Goal: Task Accomplishment & Management: Use online tool/utility

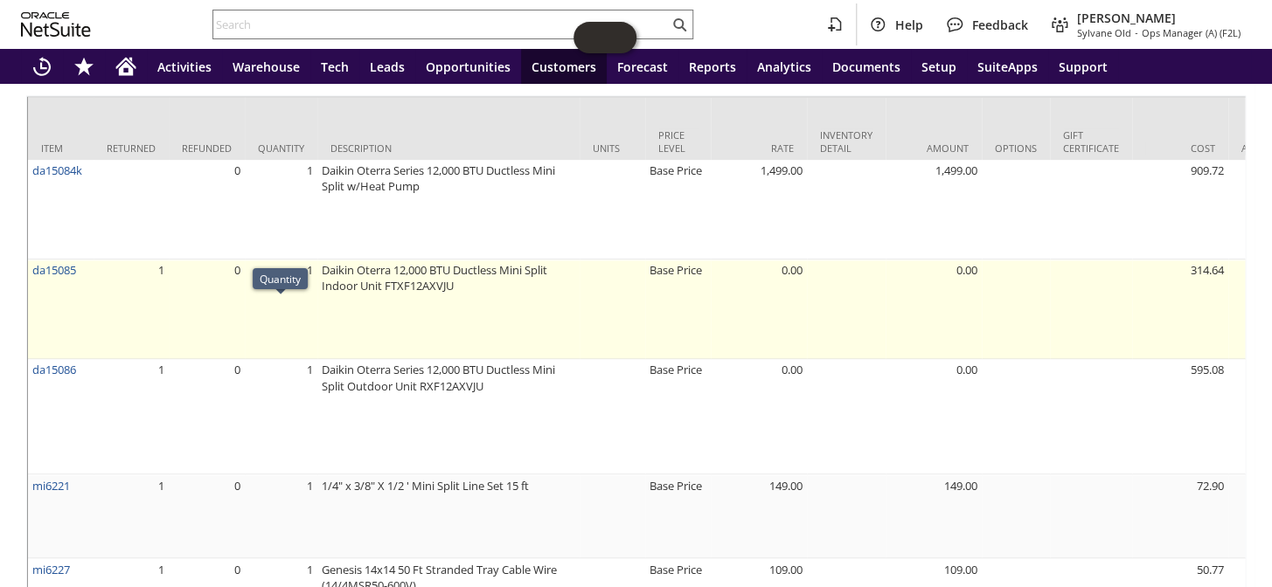
scroll to position [1233, 0]
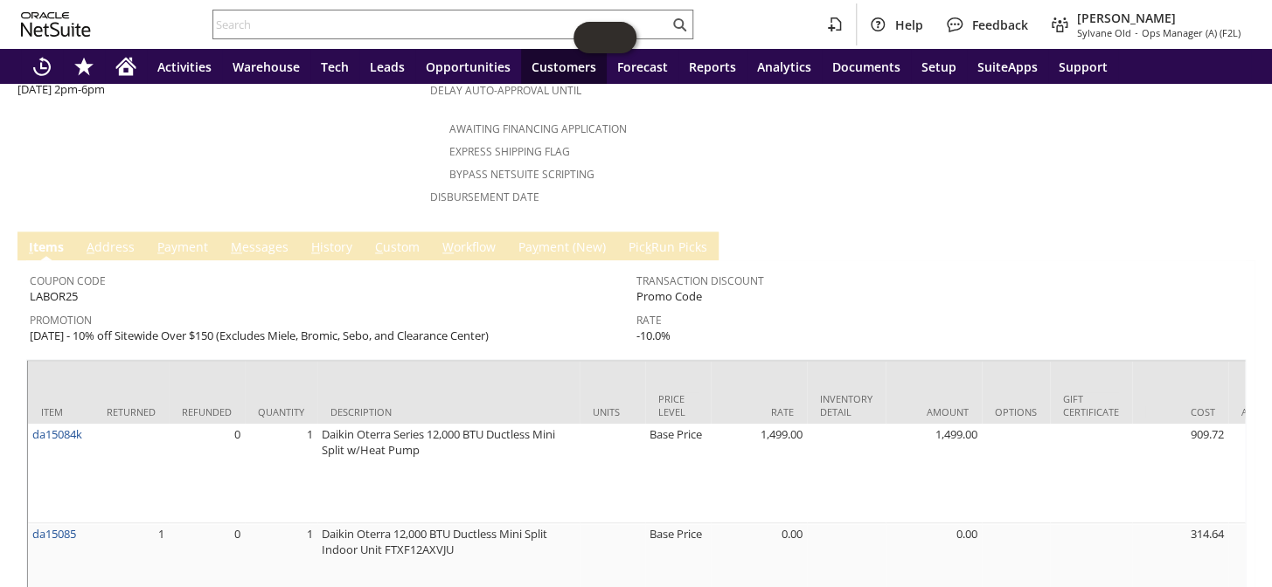
click at [278, 239] on link "M essages" at bounding box center [259, 248] width 66 height 19
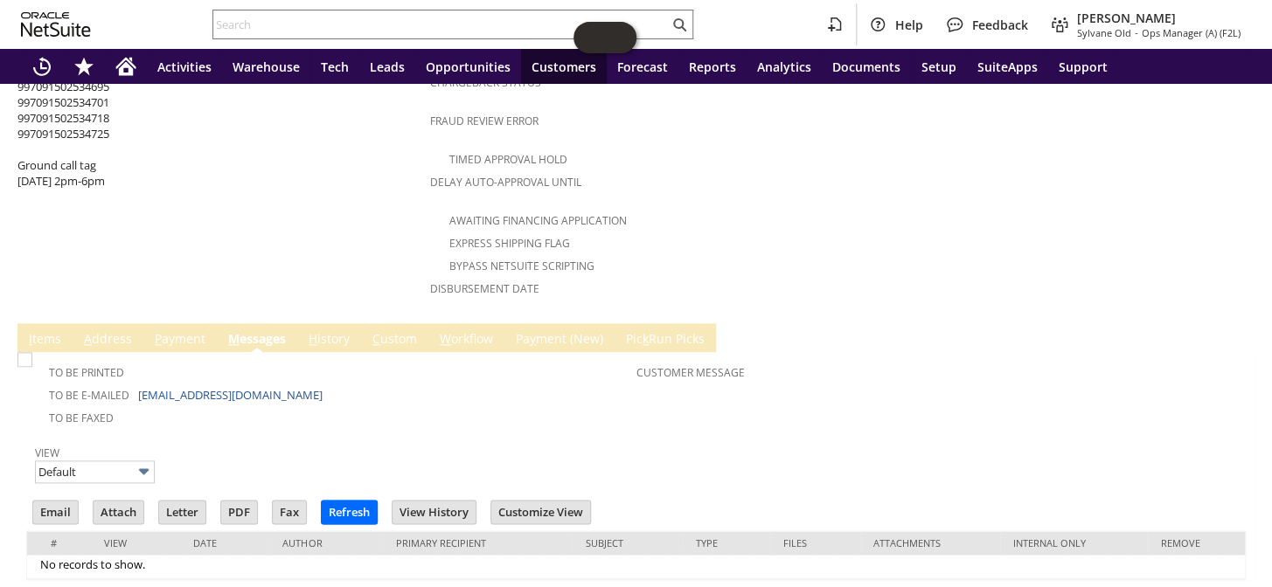
scroll to position [0, 0]
click at [330, 323] on td "H istory" at bounding box center [329, 337] width 64 height 29
click at [330, 330] on link "H istory" at bounding box center [329, 339] width 50 height 19
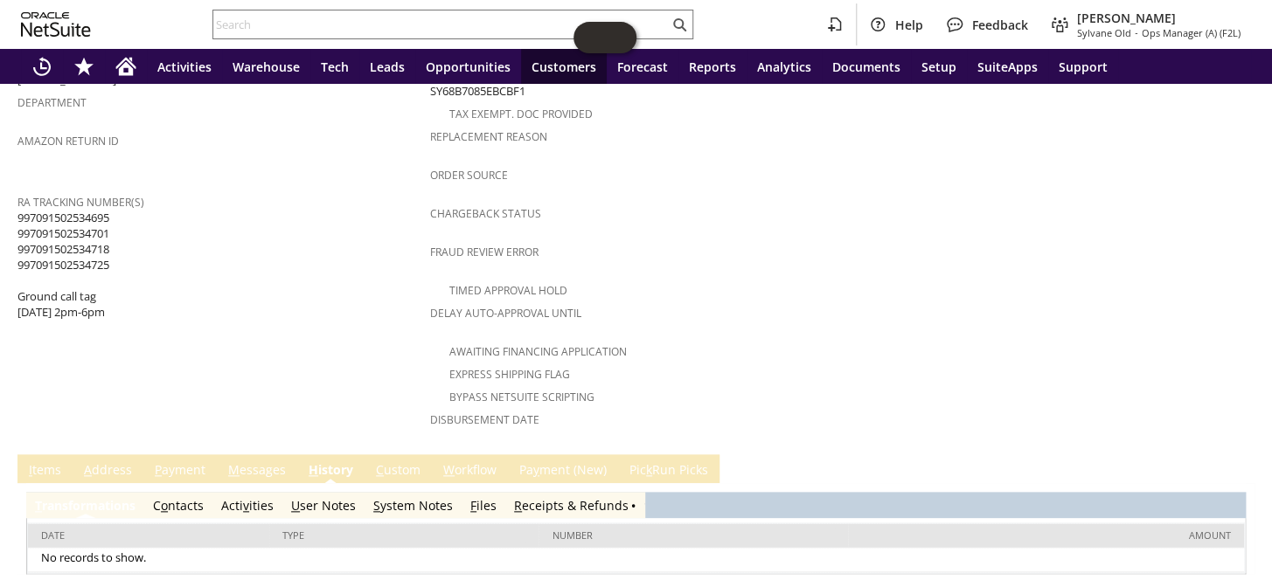
click at [559, 497] on link "R eceipts & Refunds" at bounding box center [571, 505] width 115 height 17
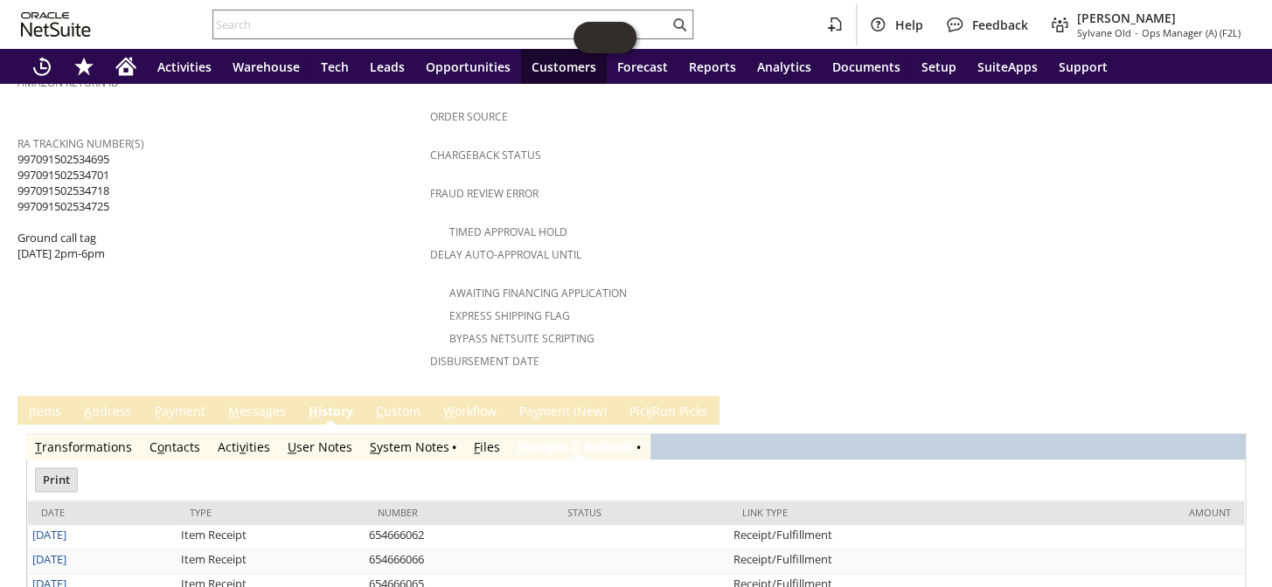
scroll to position [698, 0]
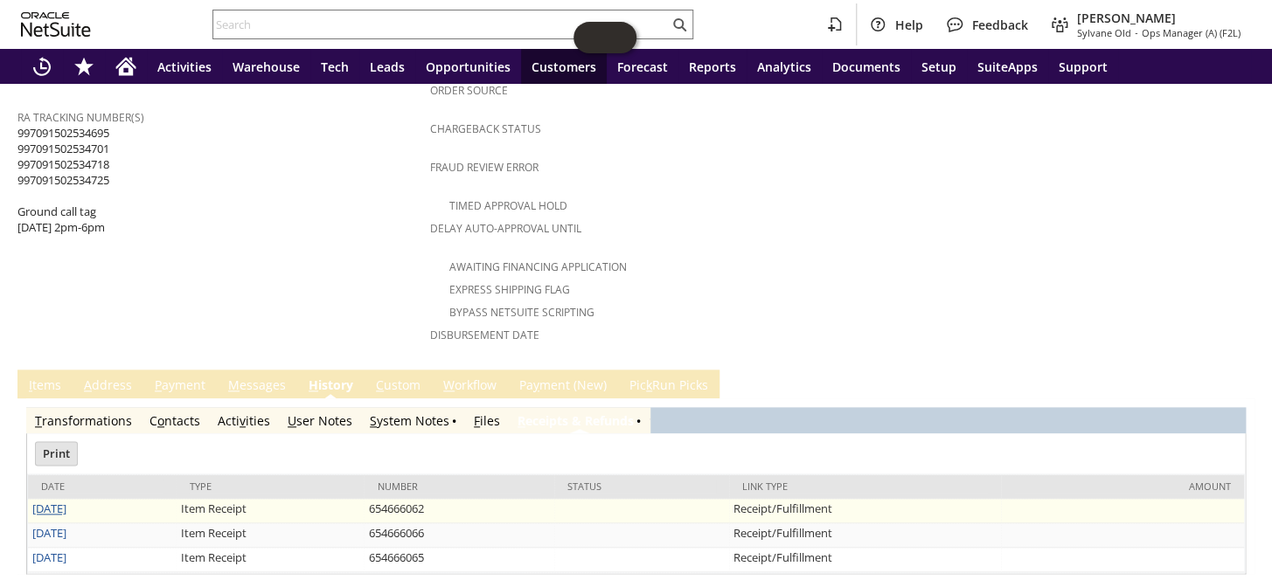
click at [66, 501] on link "10/2/2025" at bounding box center [49, 509] width 34 height 16
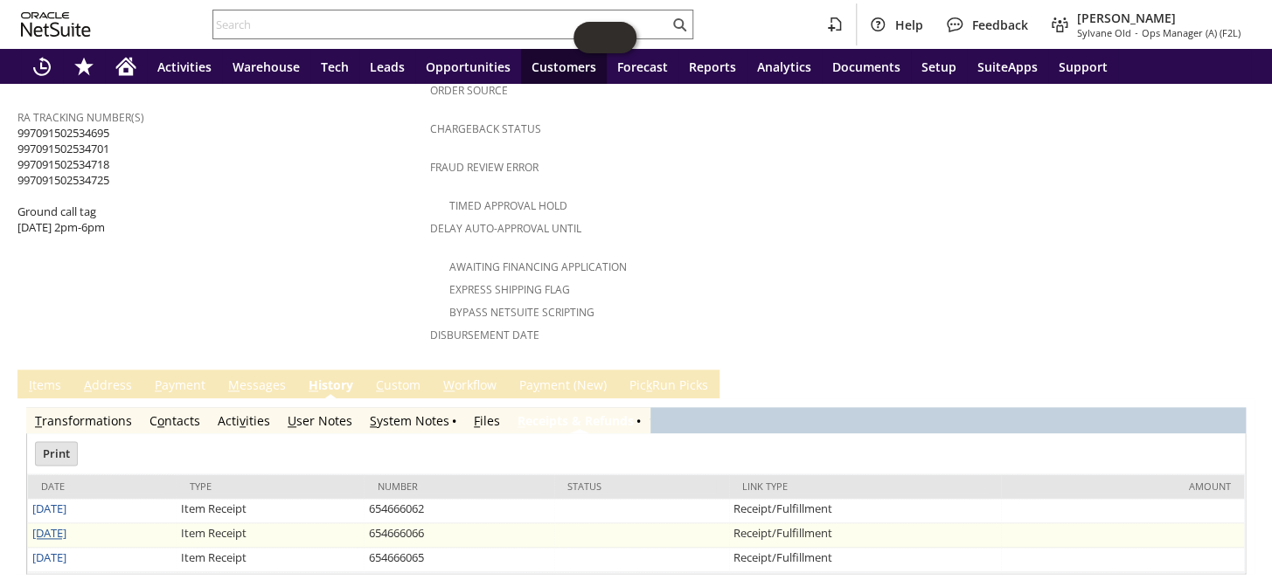
click at [66, 525] on link "10/3/2025" at bounding box center [49, 533] width 34 height 16
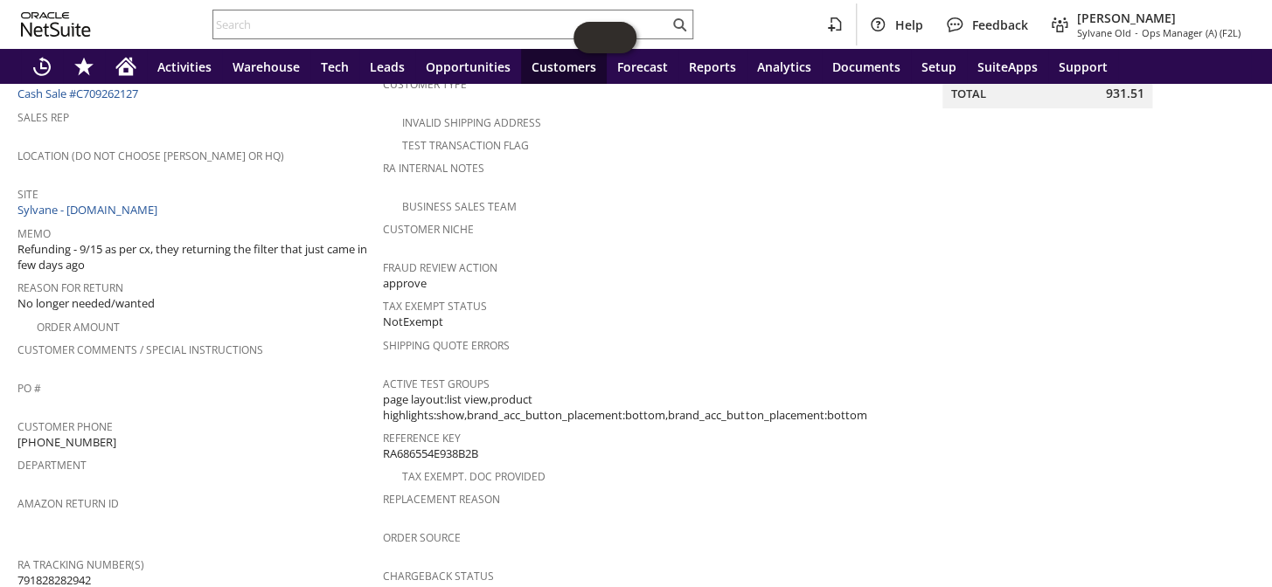
scroll to position [397, 0]
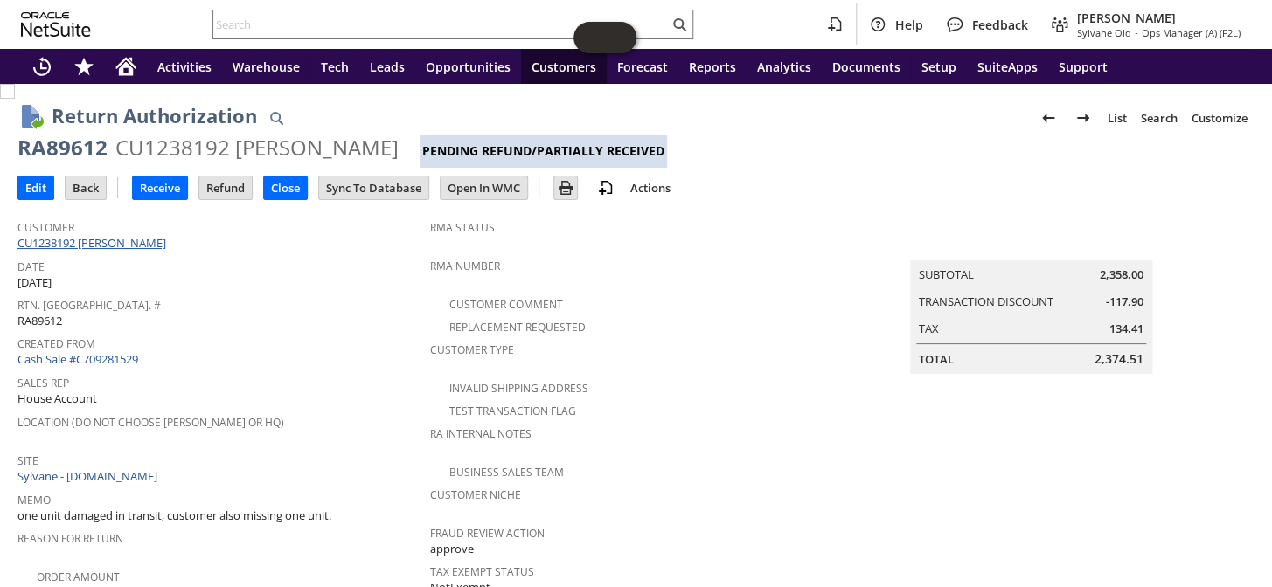
click at [135, 243] on link "CU1238192 [PERSON_NAME]" at bounding box center [93, 243] width 153 height 16
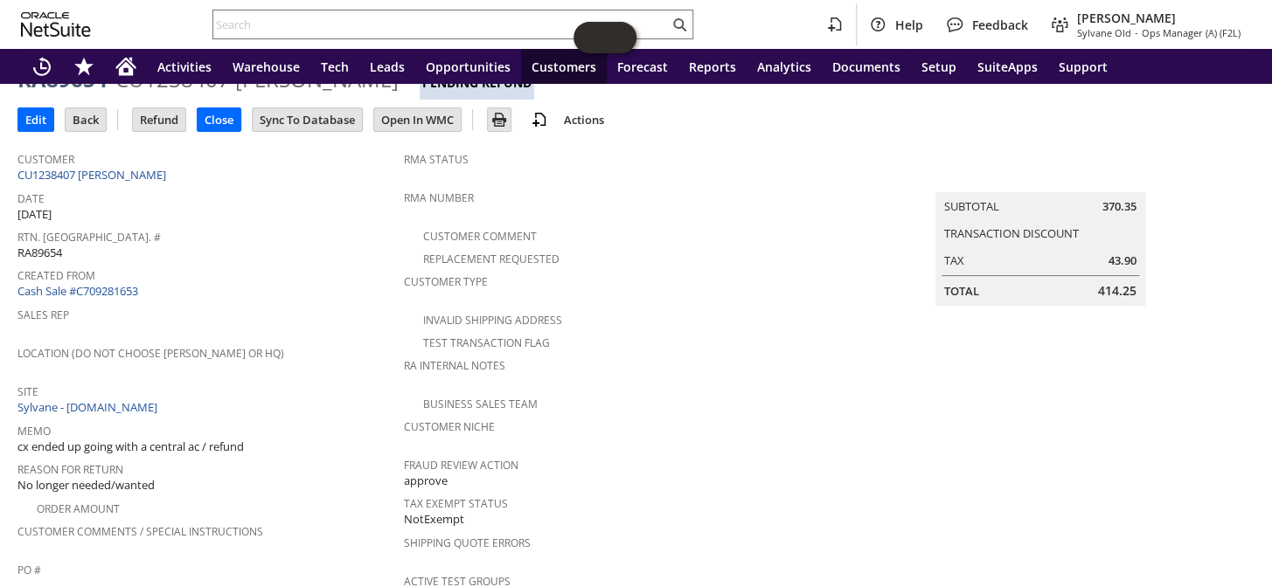
scroll to position [46, 0]
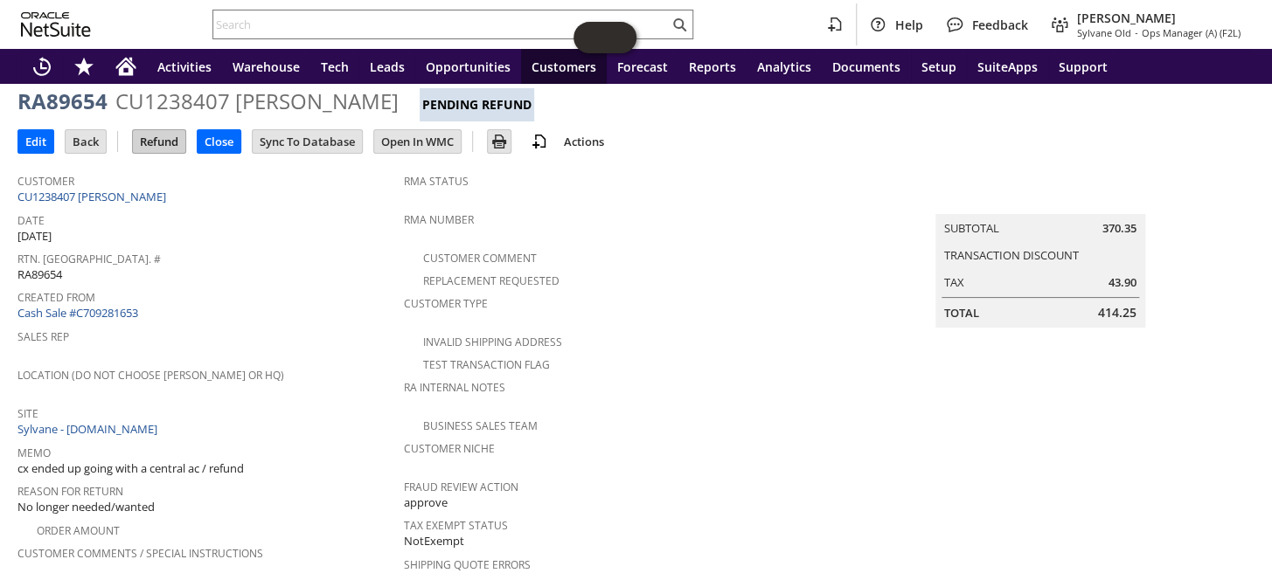
click at [182, 144] on input "Refund" at bounding box center [159, 141] width 52 height 23
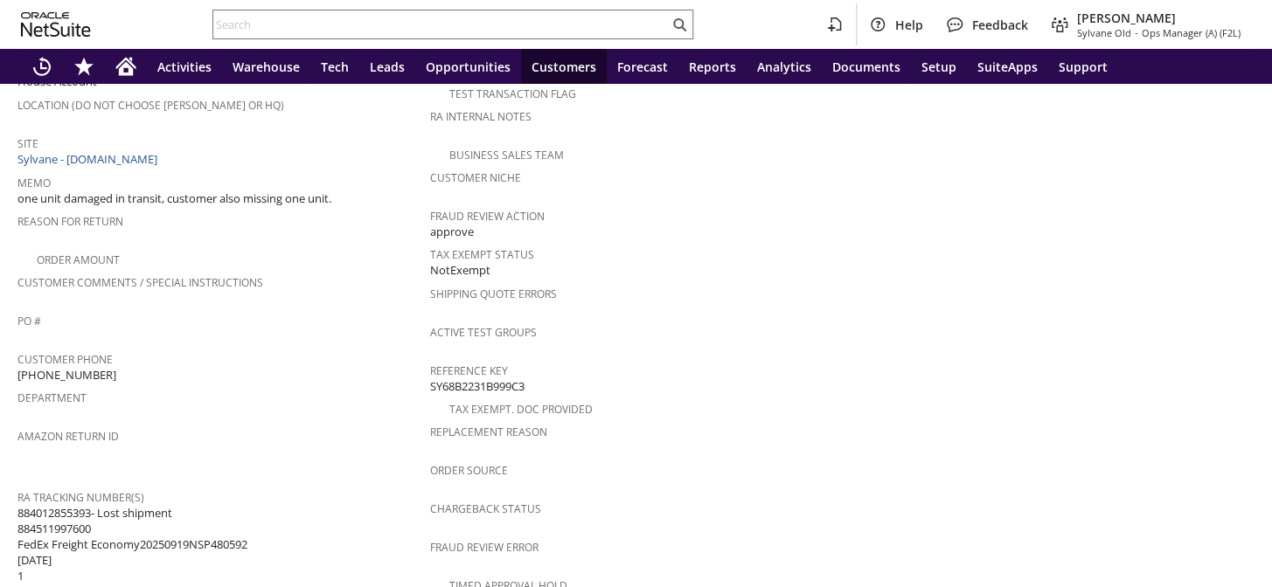
scroll to position [635, 0]
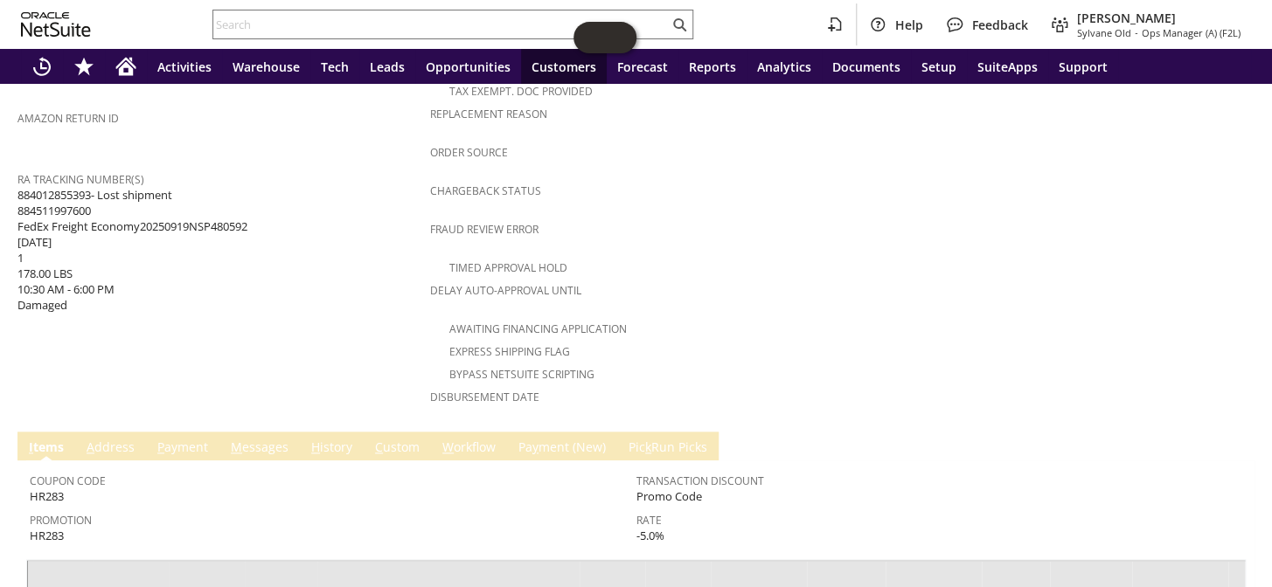
click at [327, 439] on link "H istory" at bounding box center [332, 448] width 50 height 19
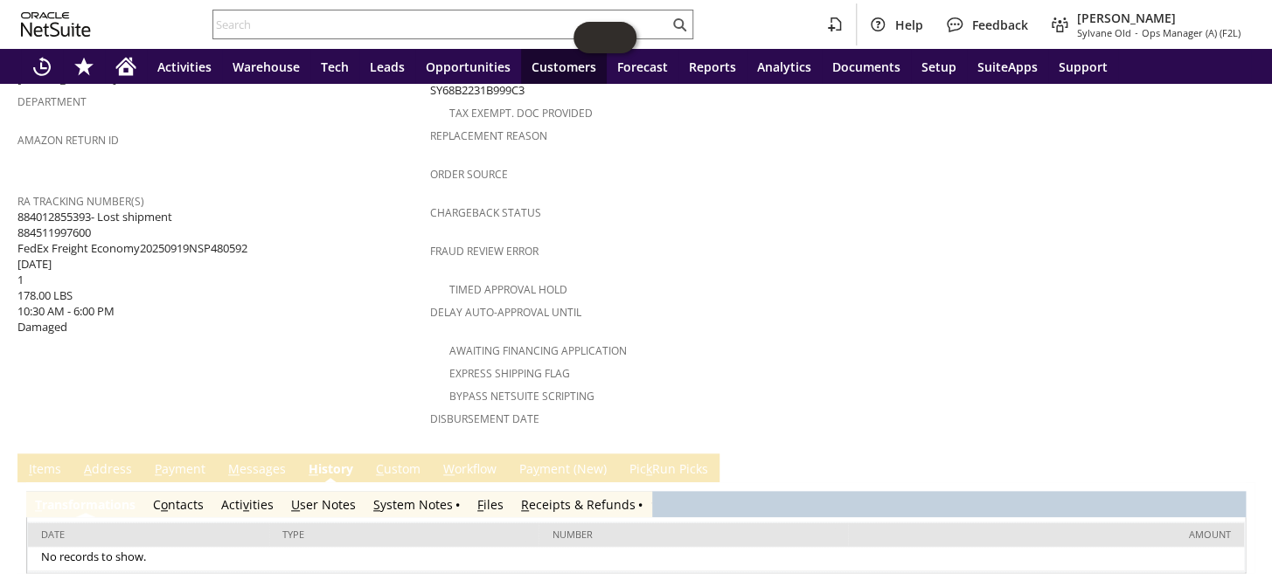
scroll to position [0, 0]
click at [390, 496] on link "S ystem Notes" at bounding box center [413, 504] width 80 height 17
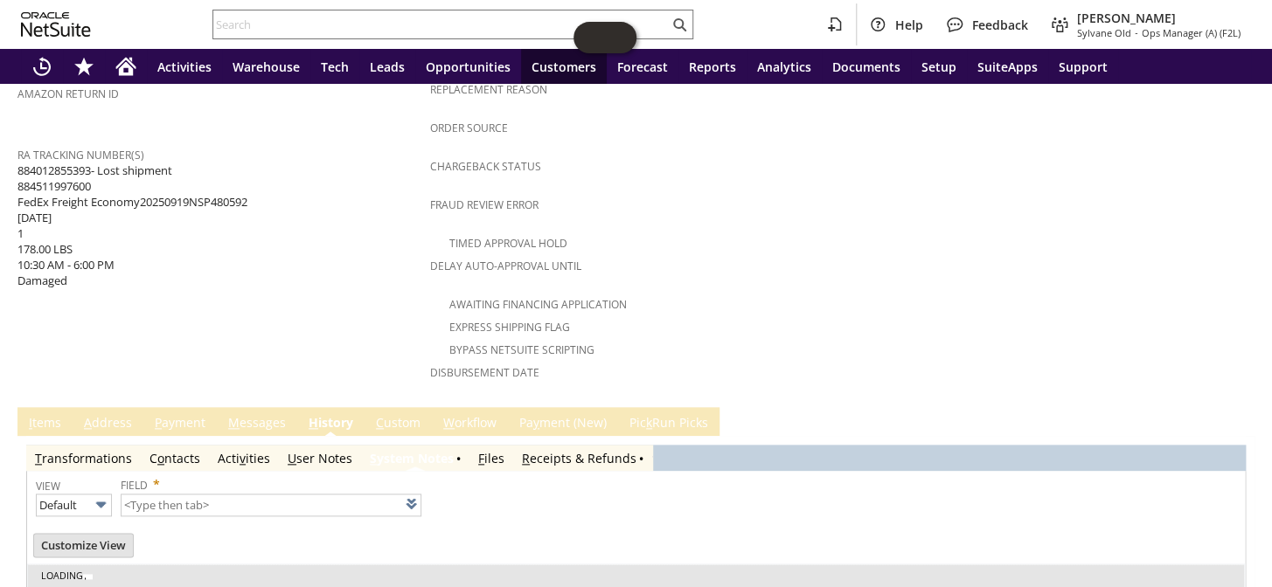
scroll to position [674, 0]
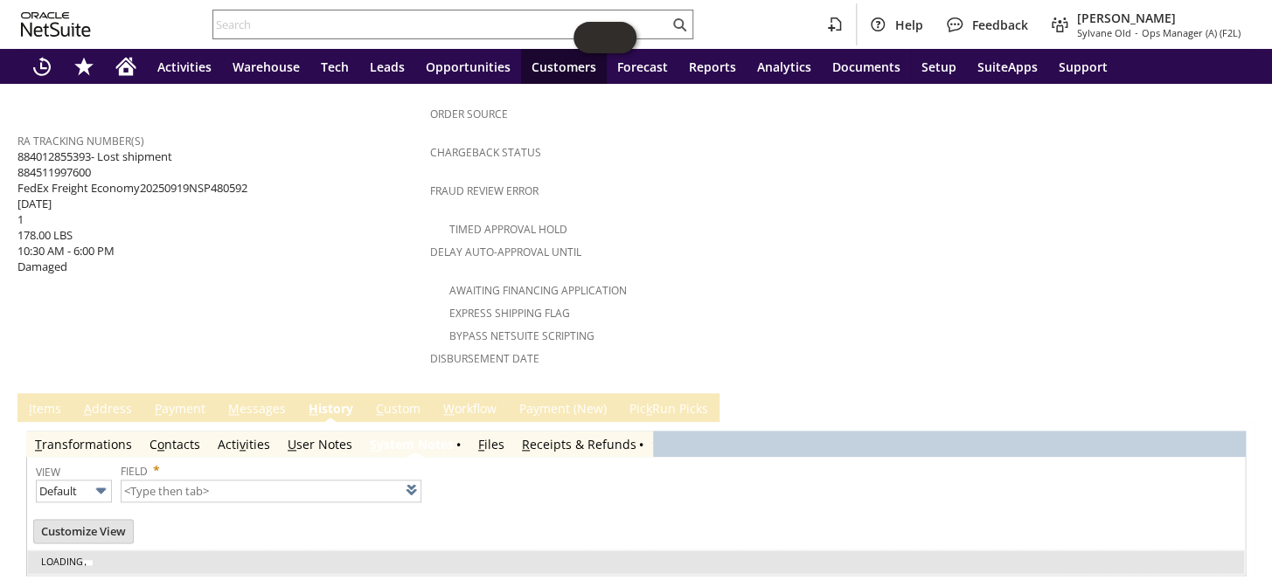
type input "1 to 25 of 80"
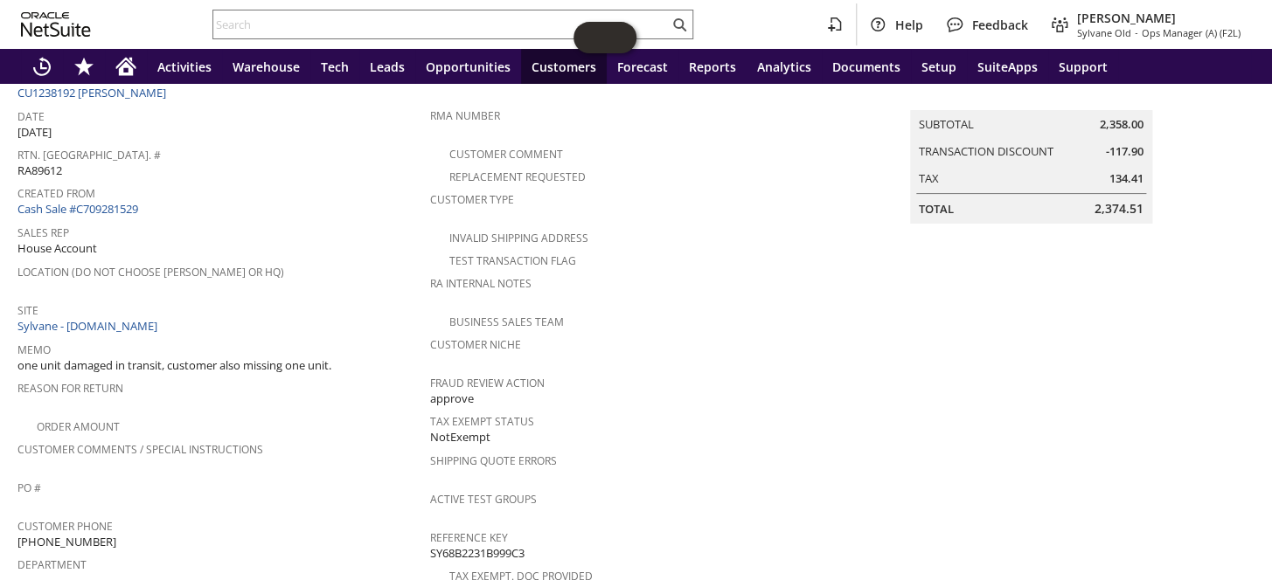
scroll to position [0, 0]
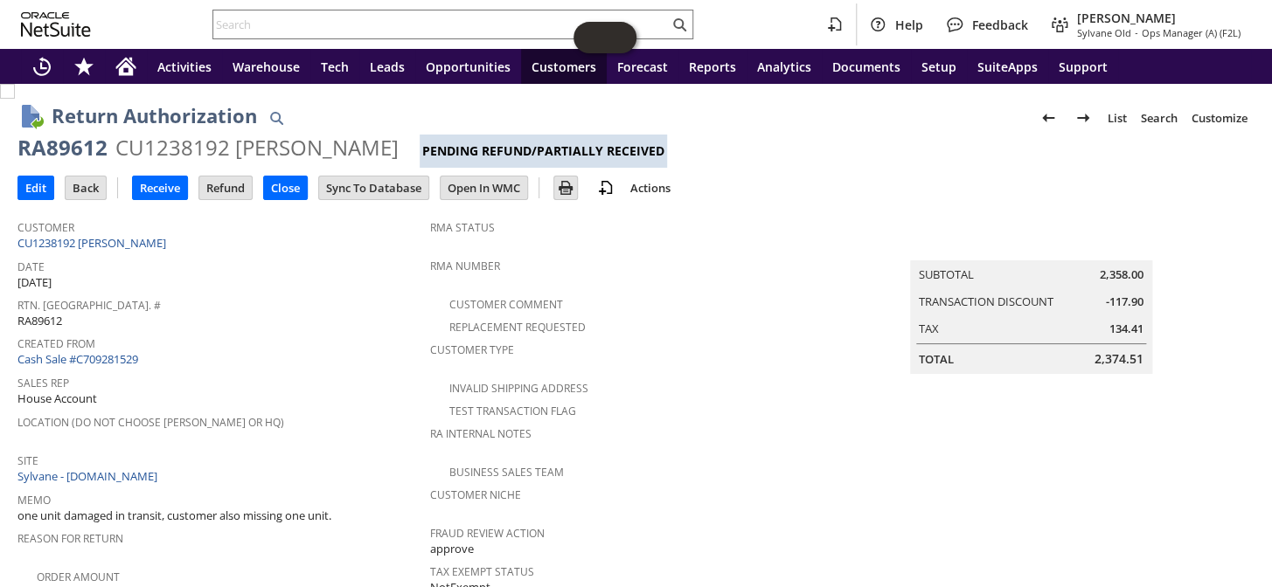
drag, startPoint x: 375, startPoint y: 140, endPoint x: 31, endPoint y: 150, distance: 344.6
click at [31, 150] on div "RA89612 CU1238192 Marvin Sheffler Pending Refund/Partially Received" at bounding box center [635, 151] width 1237 height 34
copy div "A89612 CU1238192 Marvin Sheffle"
click at [44, 150] on div "RA89612" at bounding box center [62, 148] width 90 height 28
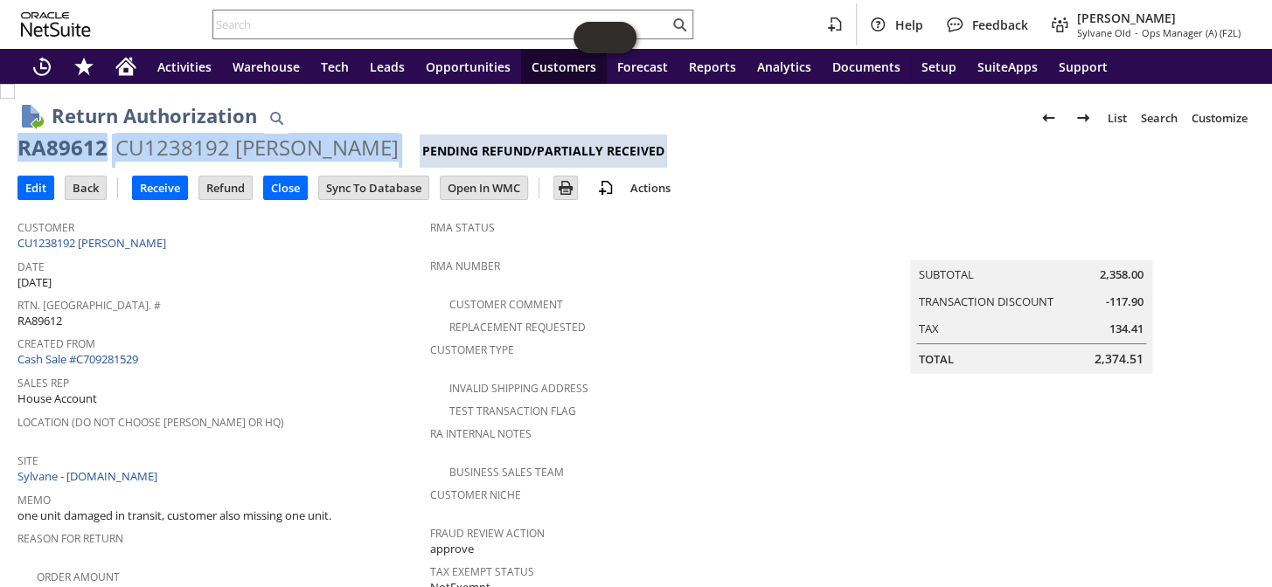
drag, startPoint x: 337, startPoint y: 149, endPoint x: 17, endPoint y: 156, distance: 319.1
click at [17, 156] on div "RA89612 CU1238192 Marvin Sheffler Pending Refund/Partially Received" at bounding box center [635, 151] width 1237 height 34
click at [212, 184] on input "Refund" at bounding box center [225, 188] width 52 height 23
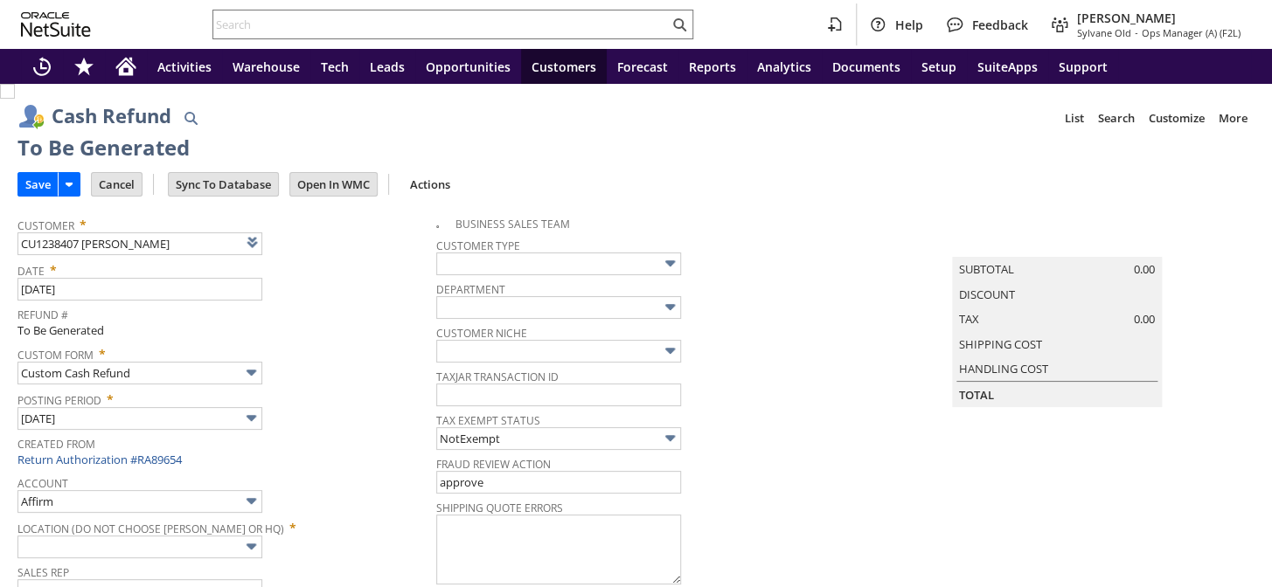
type input "Regions - Merchant 0414"
type input "Headquarters : Head... : Pending Testing"
type input "Add"
type input "Copy Previous"
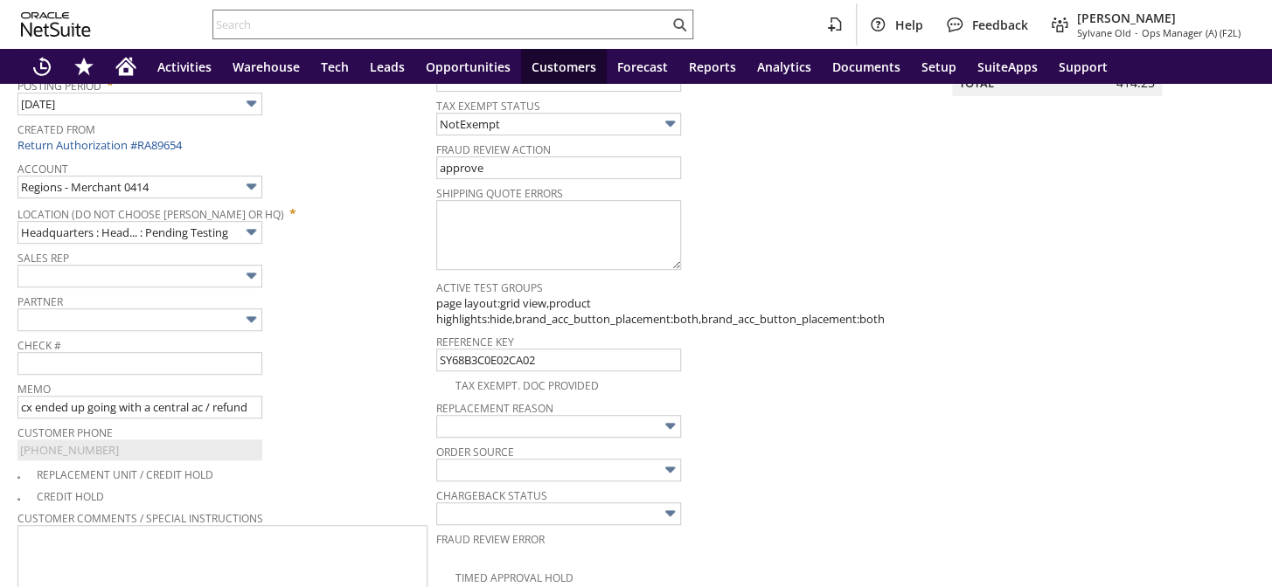
scroll to position [96, 0]
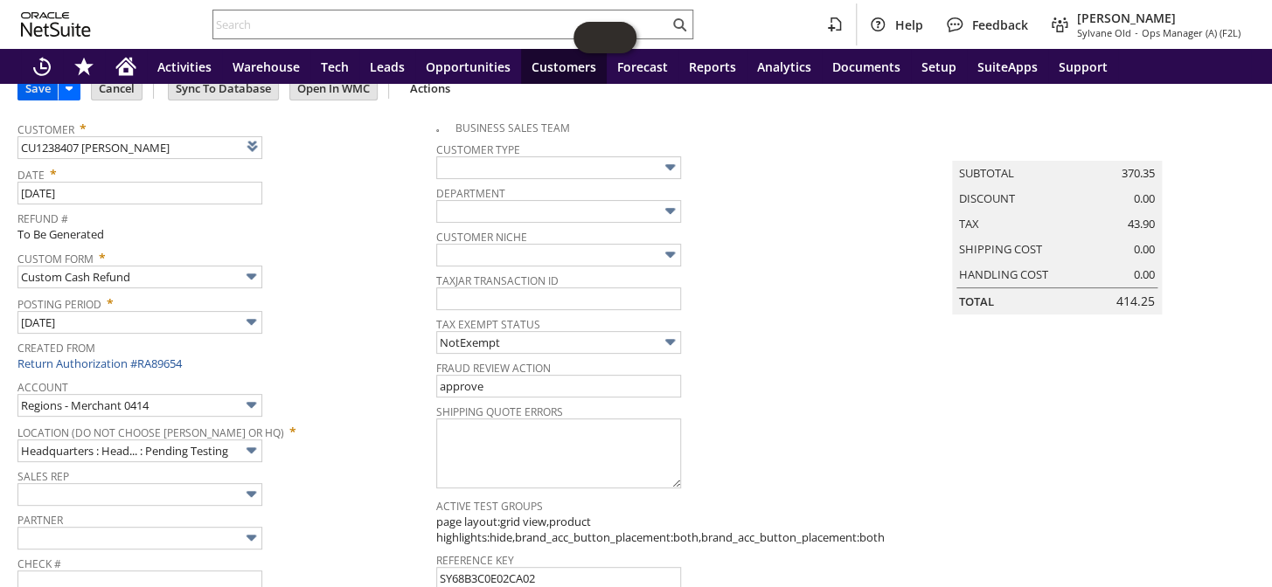
click at [39, 84] on input "Save" at bounding box center [37, 88] width 39 height 23
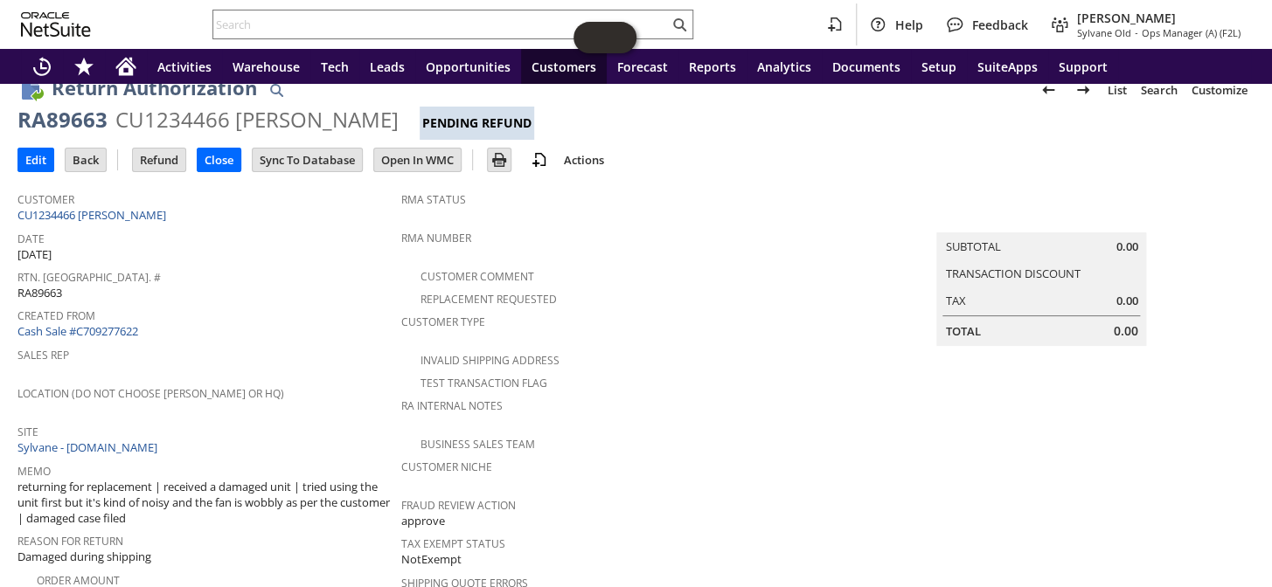
scroll to position [11, 0]
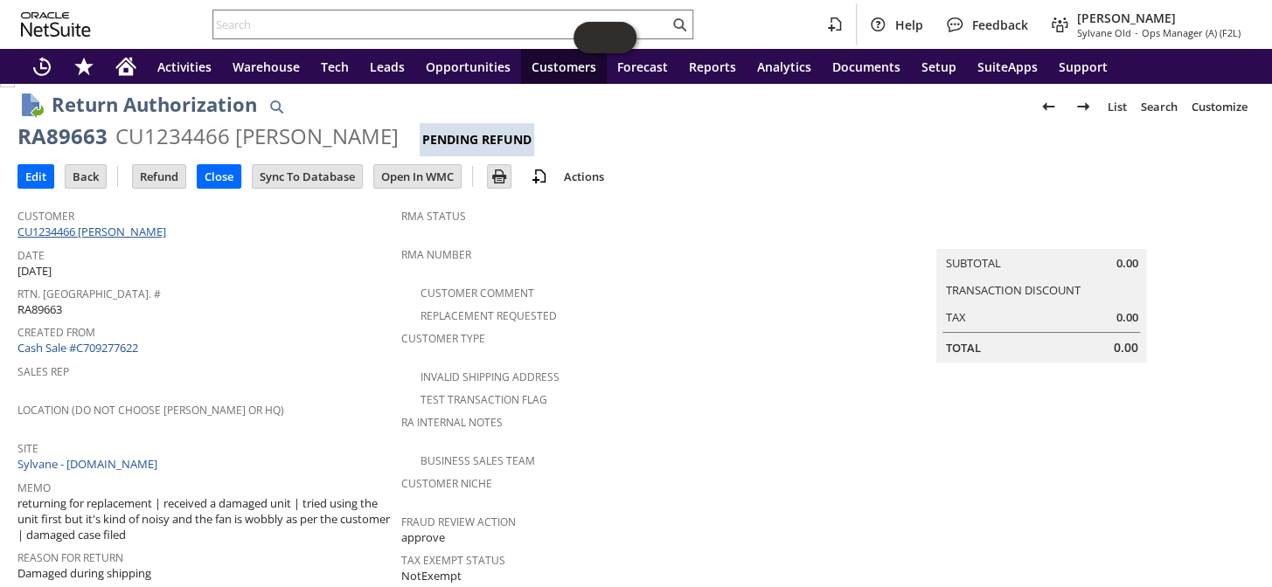
click at [149, 224] on link "CU1234466 Thomas Cameron" at bounding box center [93, 232] width 153 height 16
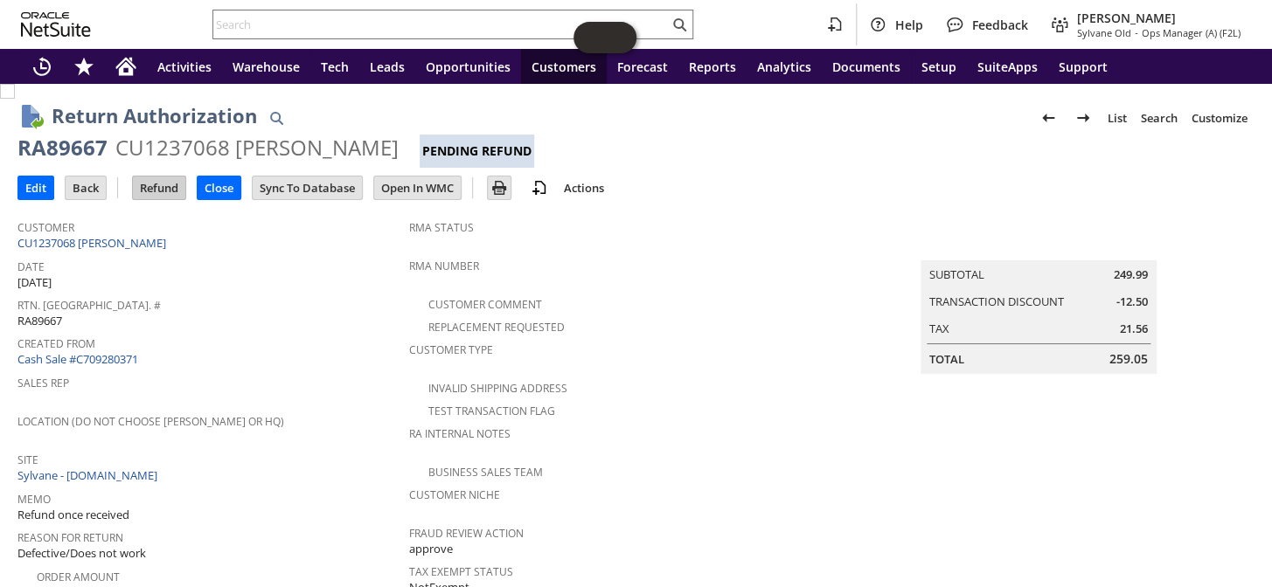
click at [180, 190] on input "Refund" at bounding box center [159, 188] width 52 height 23
click at [166, 186] on input "Refund" at bounding box center [159, 188] width 52 height 23
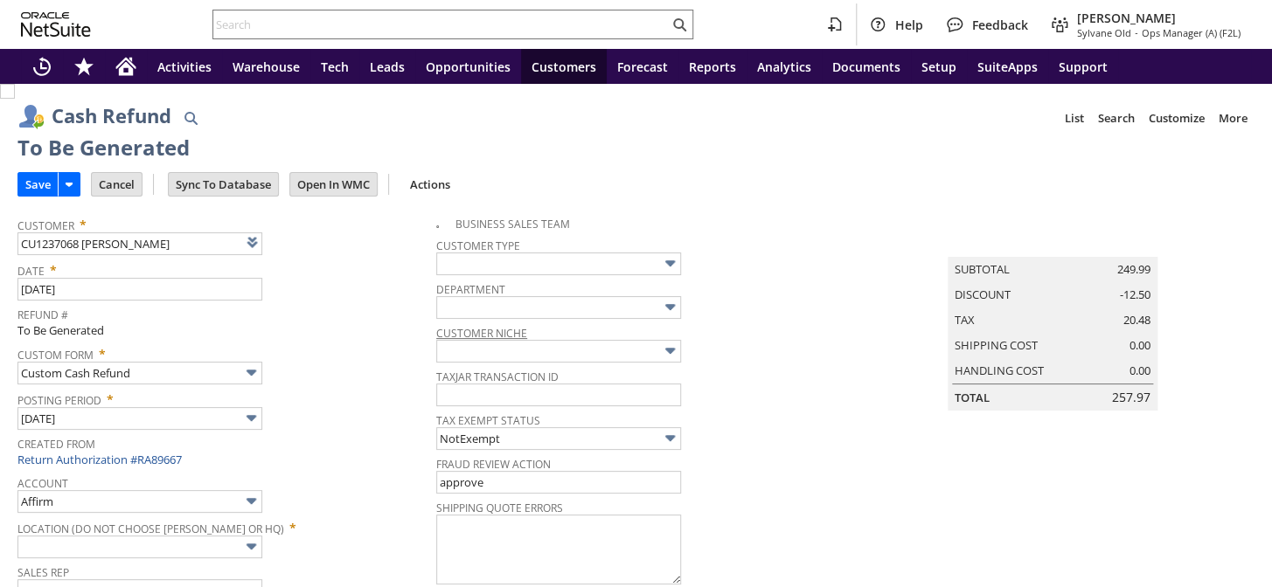
type input "Regions - Merchant 0414"
type input "Headquarters : Head... : Pending Testing"
type input "TODAY5"
type input "Buy Today Discount"
type input "-5.0%"
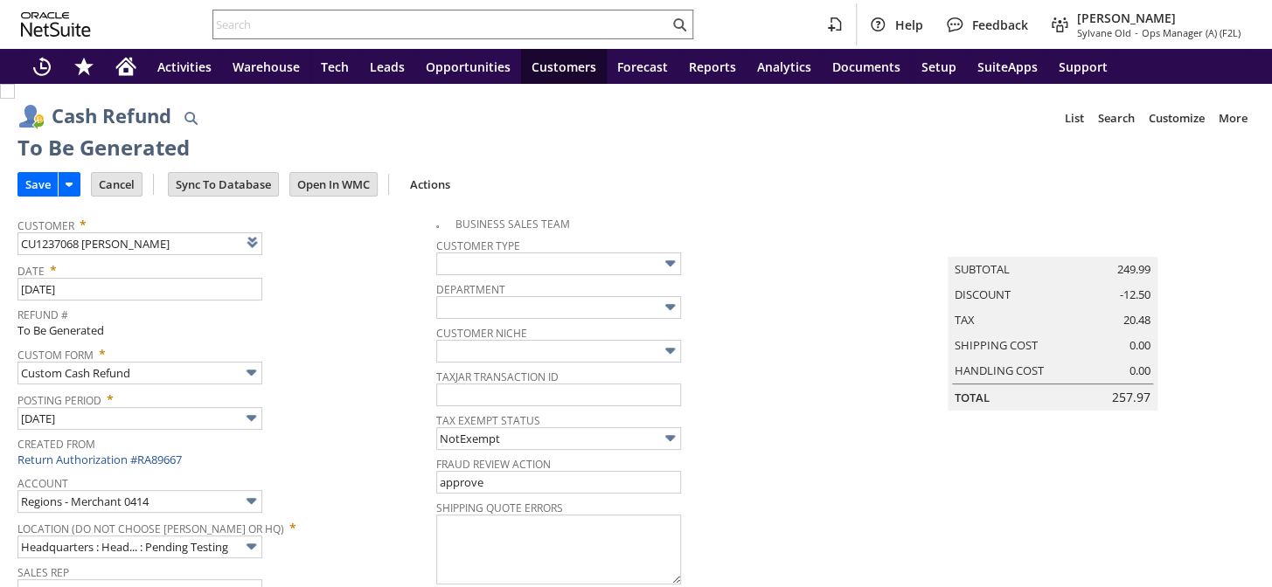
scroll to position [906, 0]
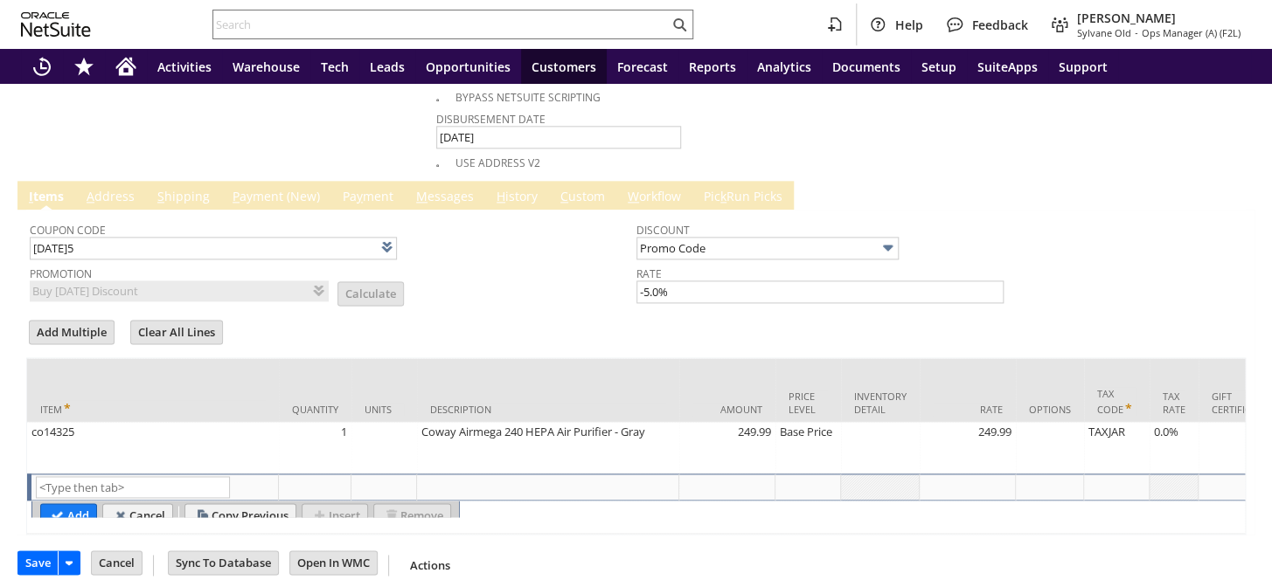
click at [32, 552] on input "Save" at bounding box center [37, 563] width 39 height 23
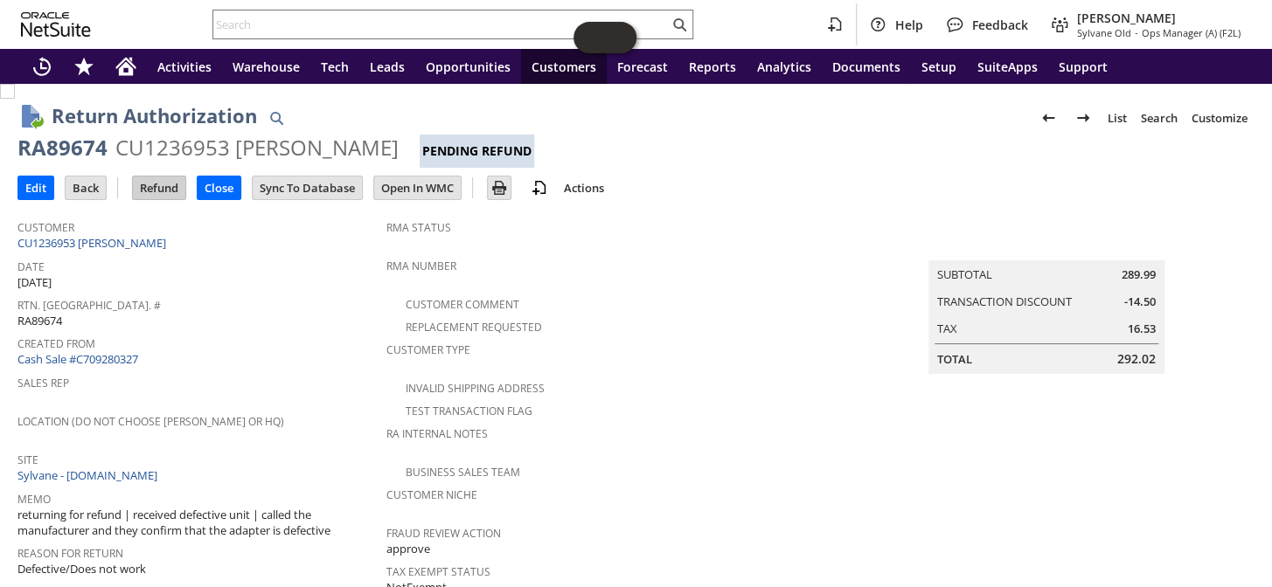
click at [163, 191] on input "Refund" at bounding box center [159, 188] width 52 height 23
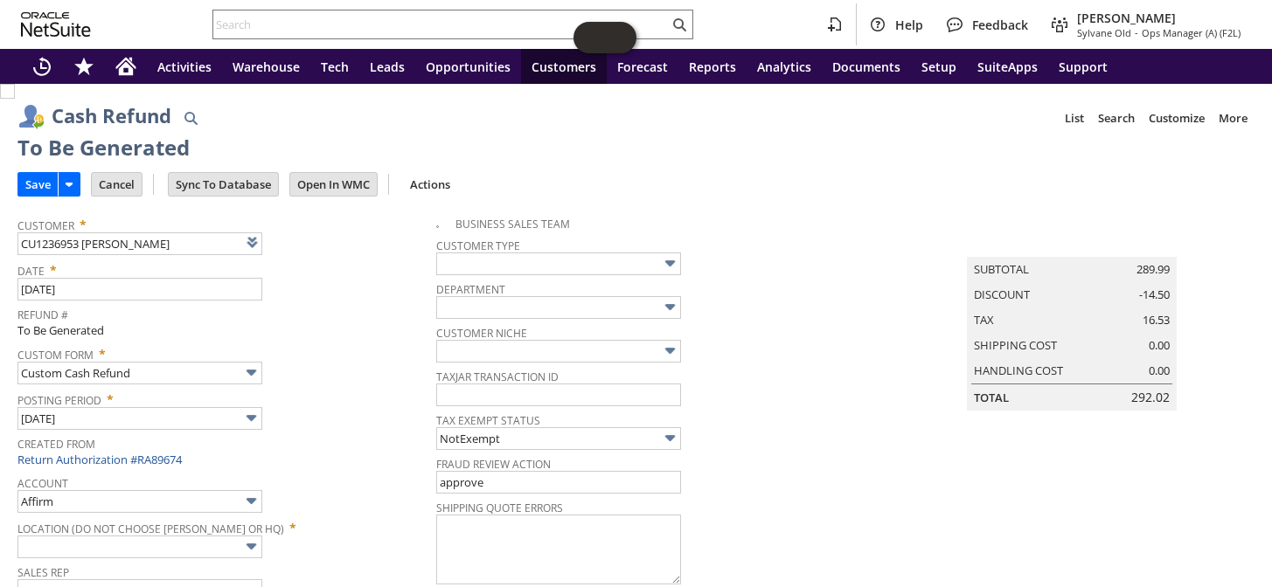
type input "Regions - Merchant 0414"
type input "Headquarters : Head... : Pending Testing"
type input "[DATE]5"
type input "Buy [DATE] Discount"
type input "-5.0%"
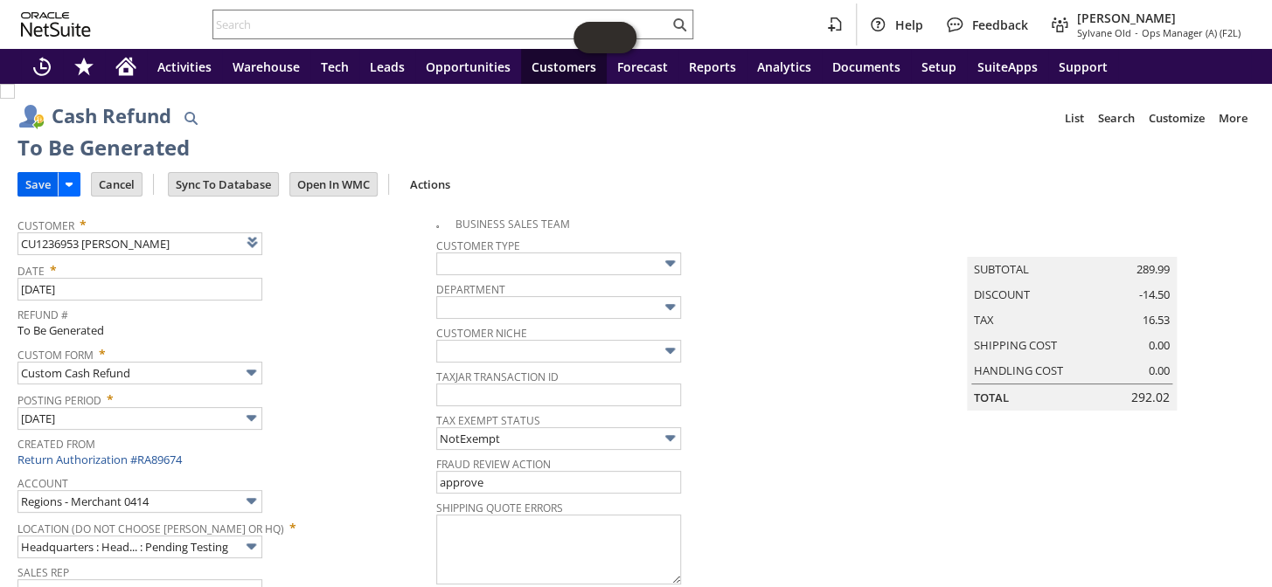
click at [38, 184] on input "Save" at bounding box center [37, 184] width 39 height 23
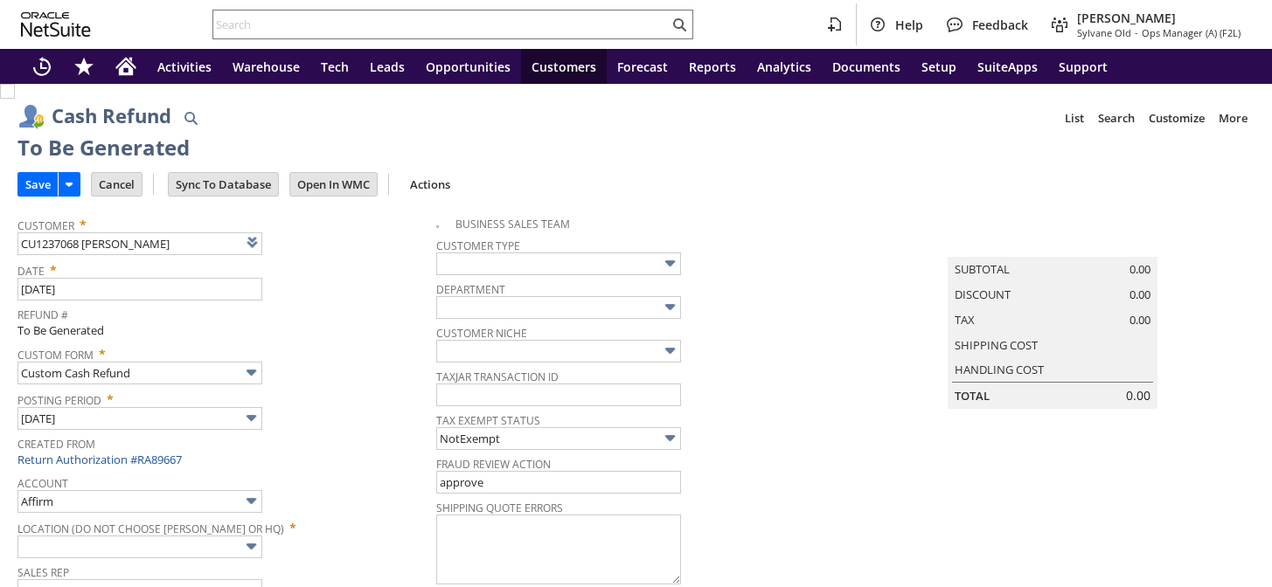
type input "Regions - Merchant 0414"
type input "Headquarters : Head... : Pending Testing"
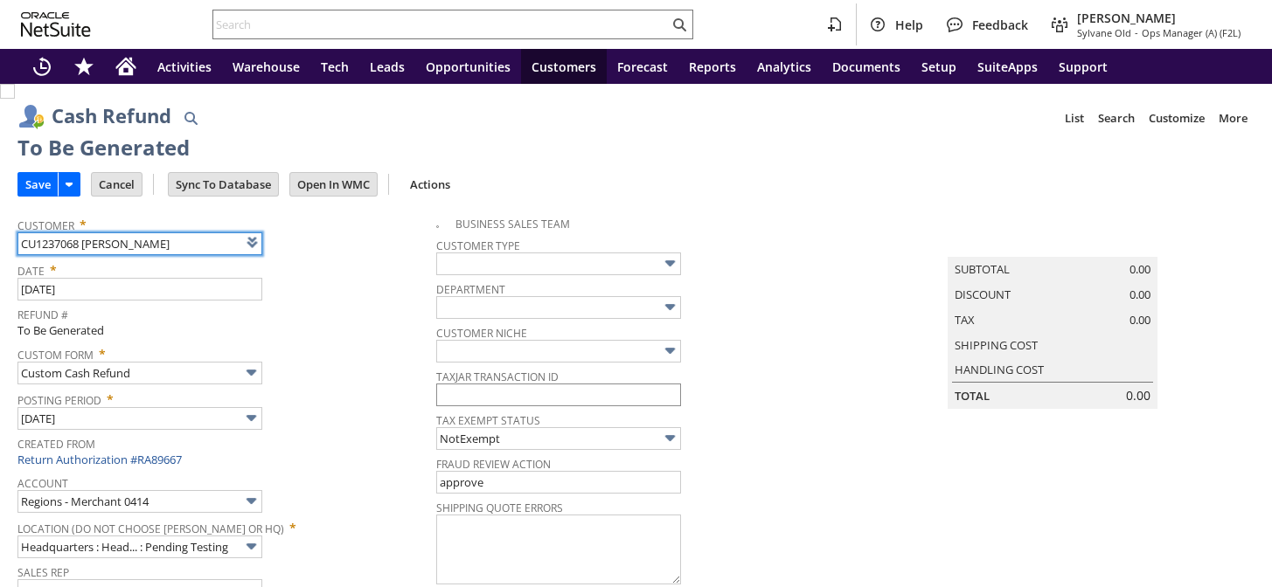
type input "TODAY5"
type input "Buy Today Discount"
type input "-5.0%"
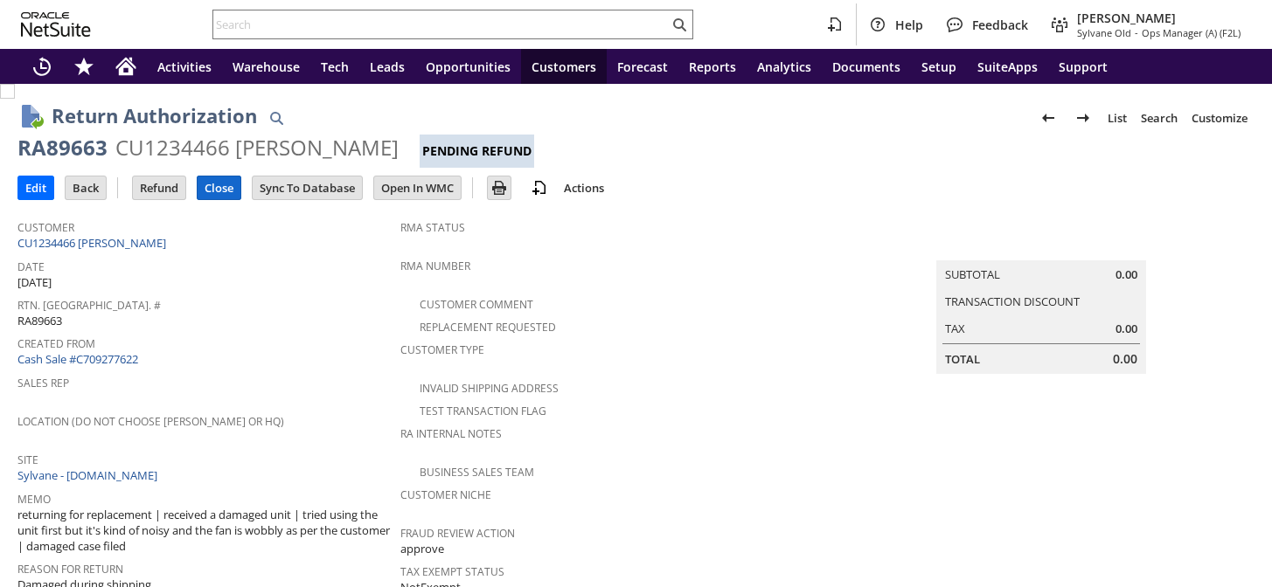
click at [216, 191] on input "Close" at bounding box center [219, 188] width 43 height 23
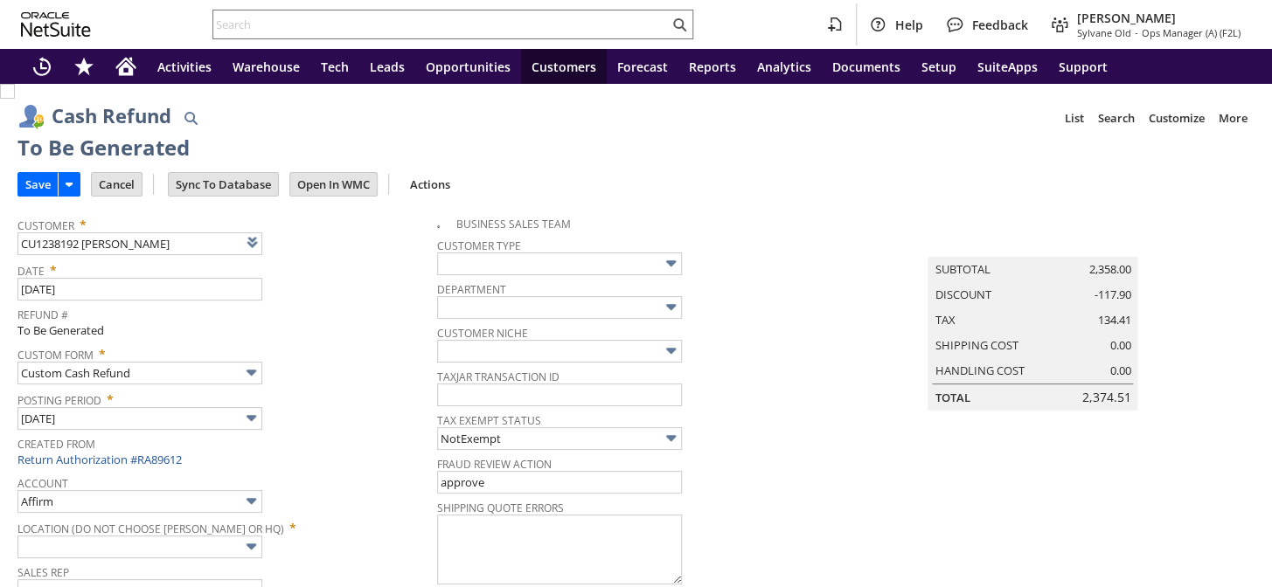
type input "Regions - Merchant 0414"
type input "Headquarters : Head... : Pending Testing"
type input "Promo Code"
type input "-5.0%"
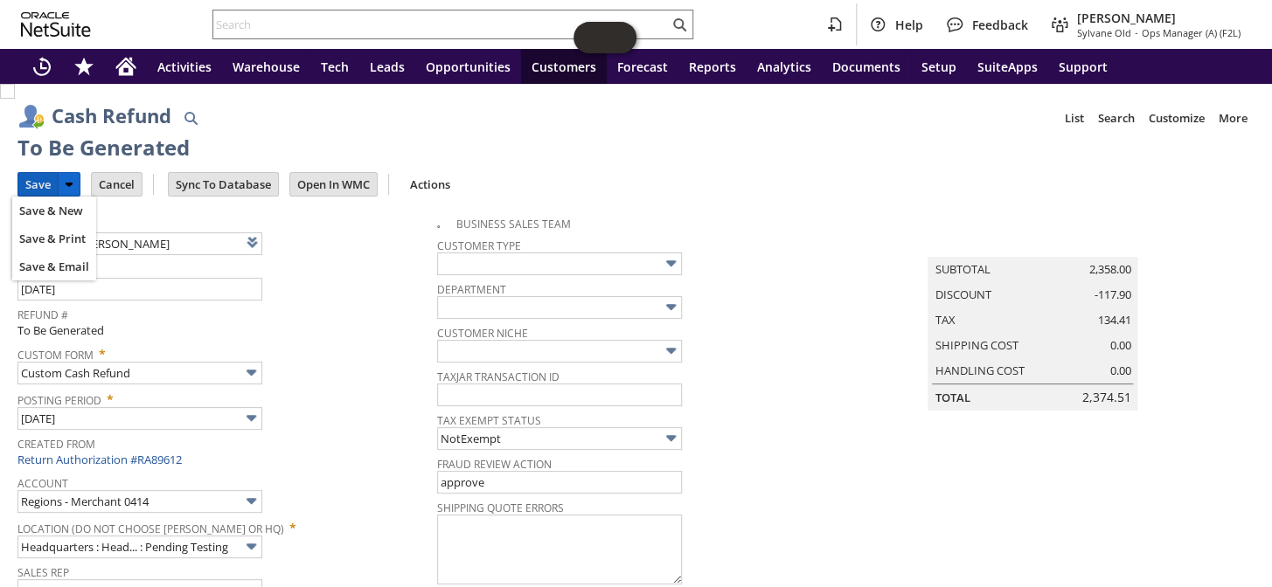
click at [34, 181] on input "Save" at bounding box center [37, 184] width 39 height 23
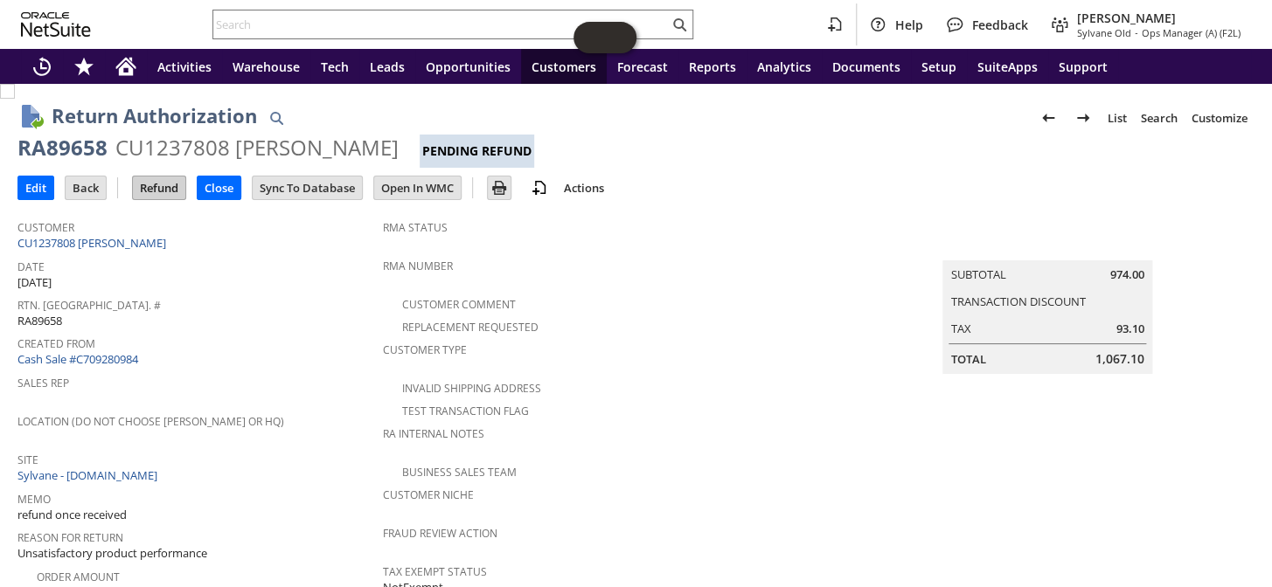
click at [164, 193] on input "Refund" at bounding box center [159, 188] width 52 height 23
click at [154, 168] on div "Edit Back New Refund Close Print Email" at bounding box center [635, 189] width 1237 height 43
click at [155, 179] on input "Refund" at bounding box center [159, 188] width 52 height 23
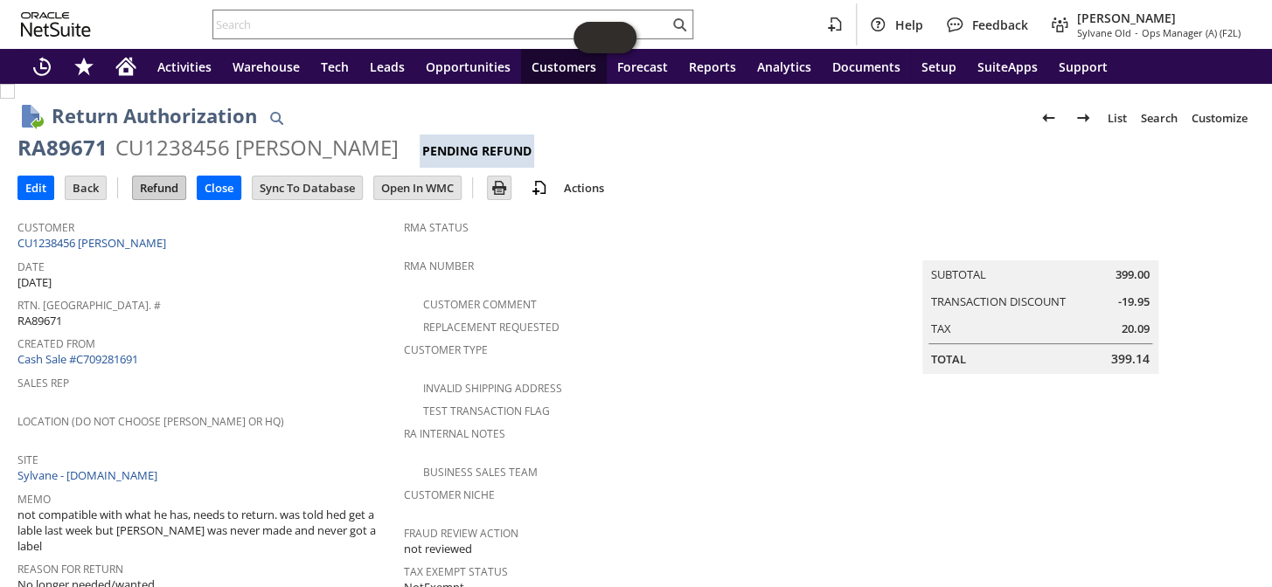
click at [166, 190] on input "Refund" at bounding box center [159, 188] width 52 height 23
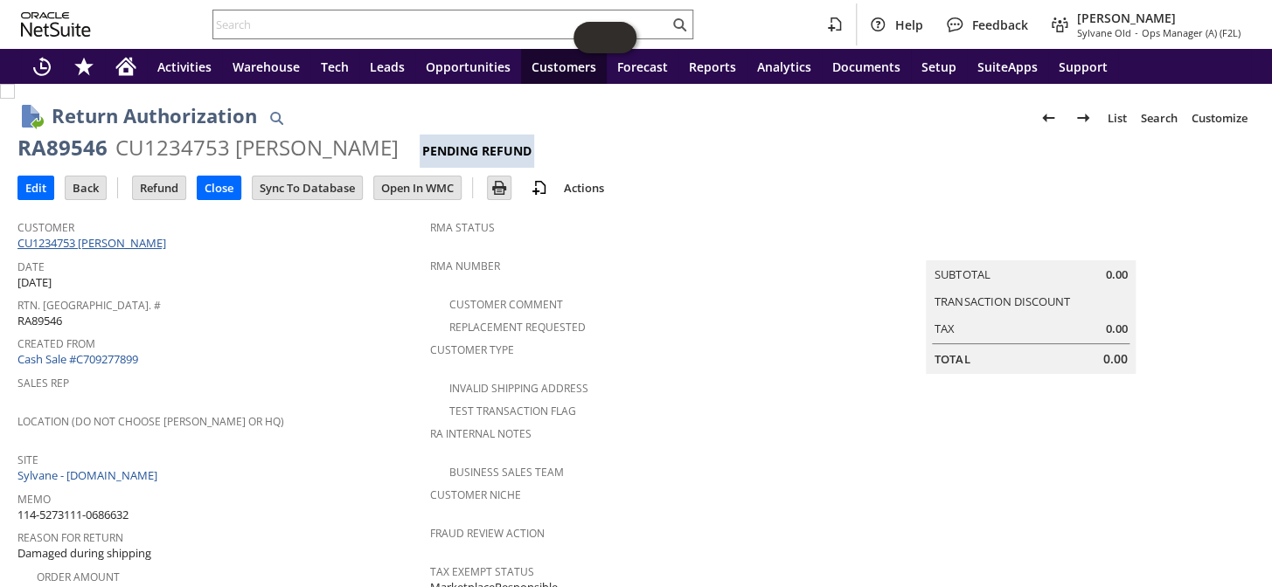
click at [139, 237] on link "CU1234753 [PERSON_NAME]" at bounding box center [93, 243] width 153 height 16
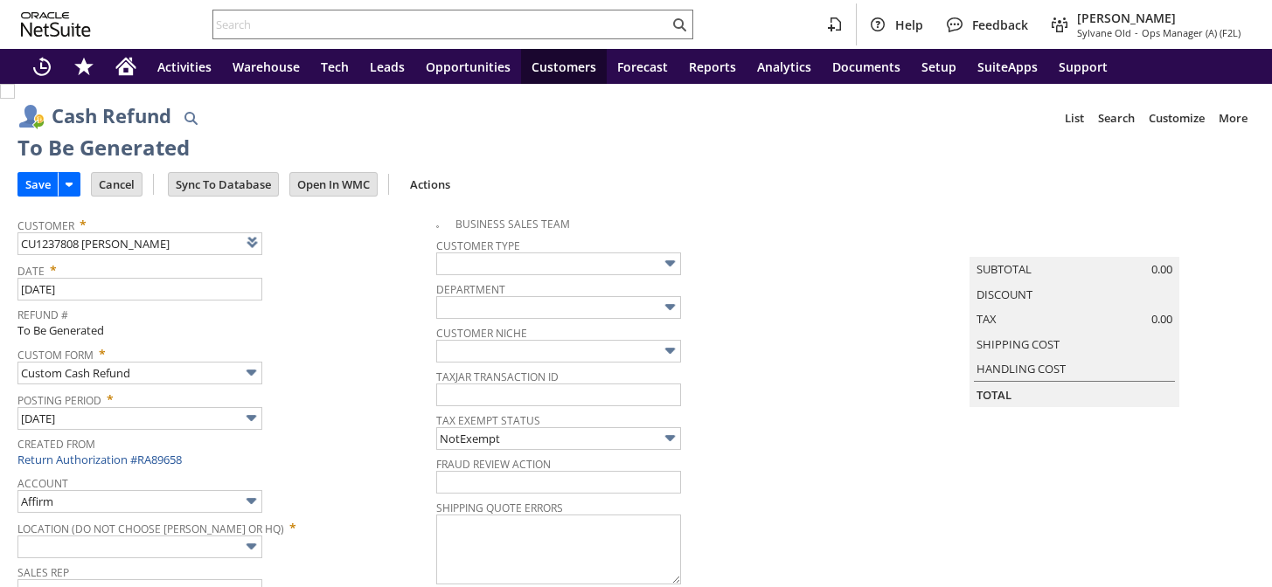
type input "Undeposited Funds"
type input "Headquarters : Head... : Pending Testing"
type input "Add"
type input "Copy Previous"
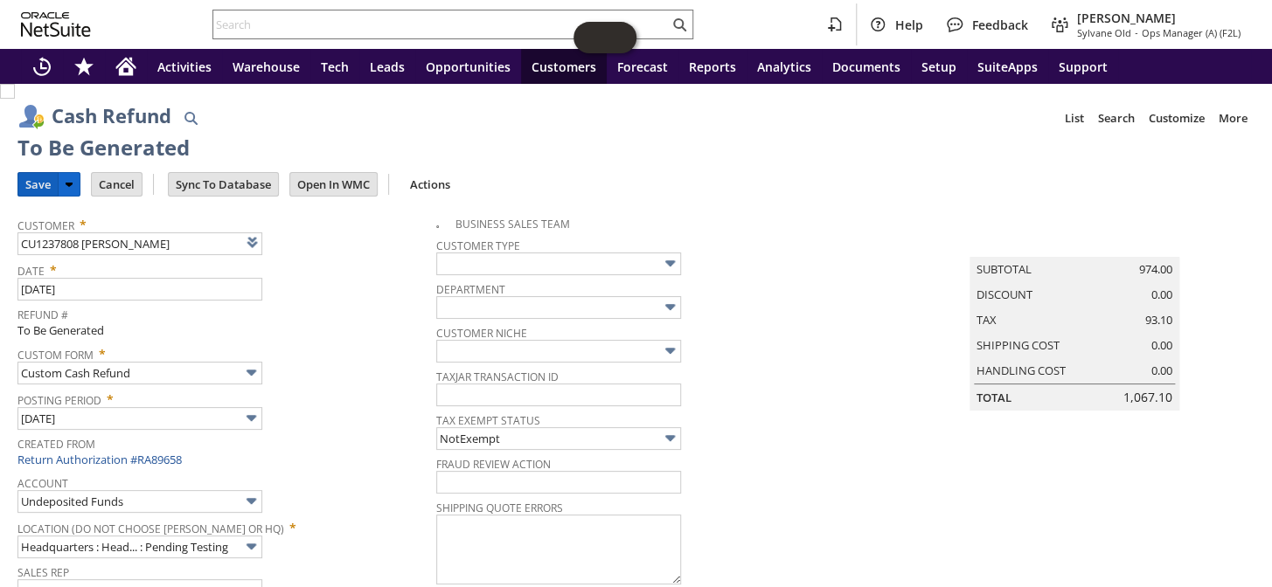
click at [39, 183] on input "Save" at bounding box center [37, 184] width 39 height 23
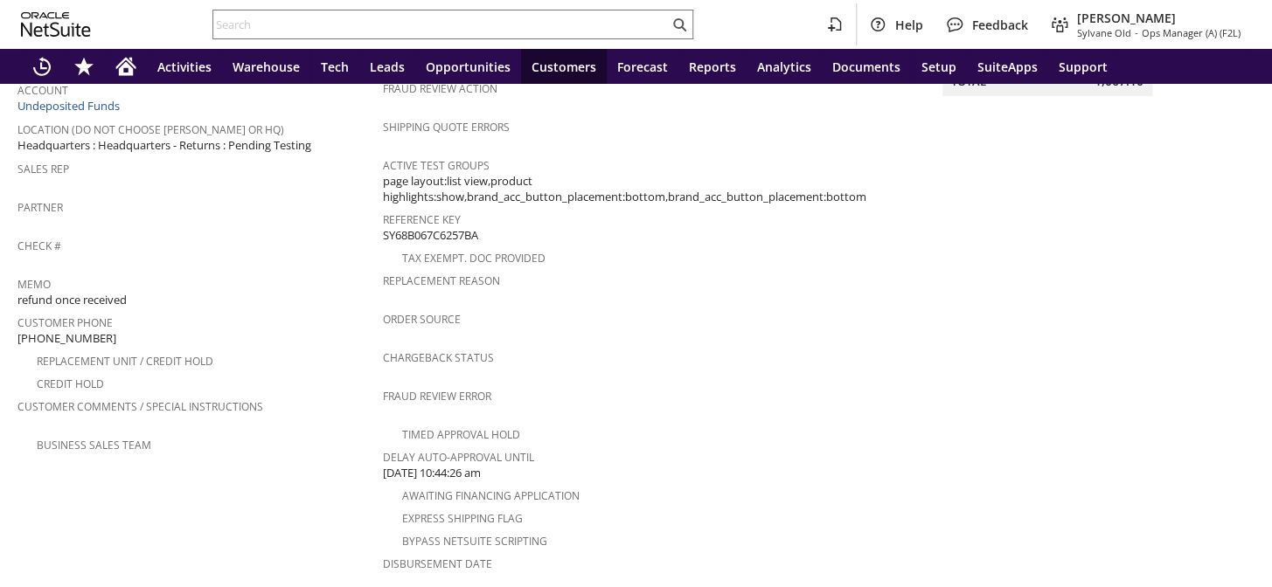
scroll to position [715, 0]
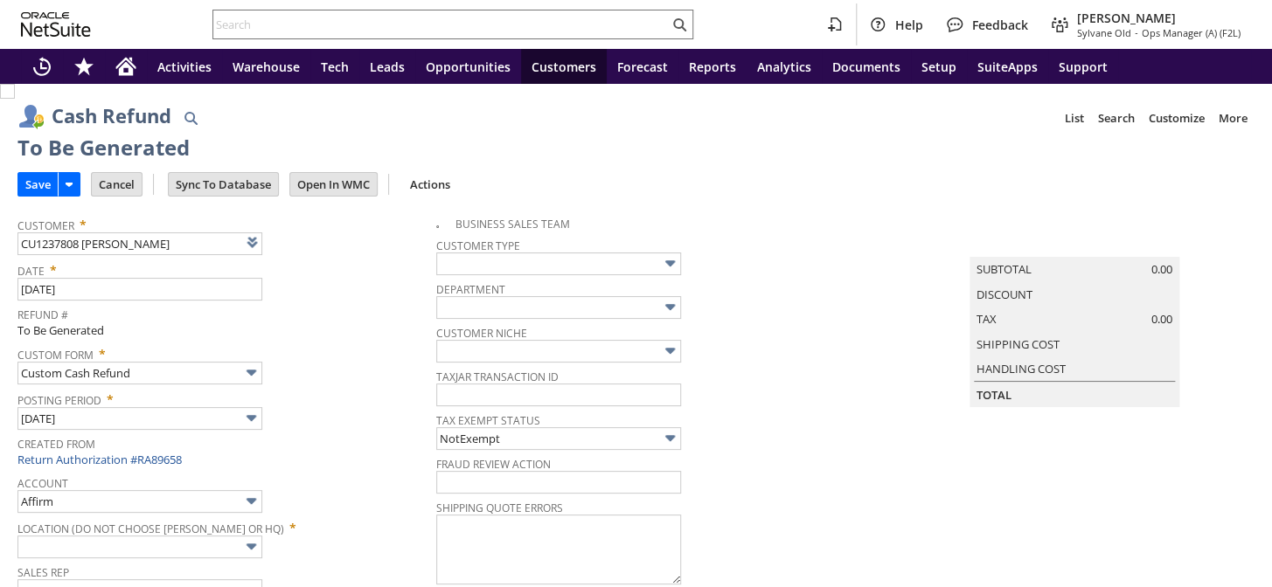
type input "Undeposited Funds"
type input "Headquarters : Head... : Pending Testing"
type input "Add"
type input "Copy Previous"
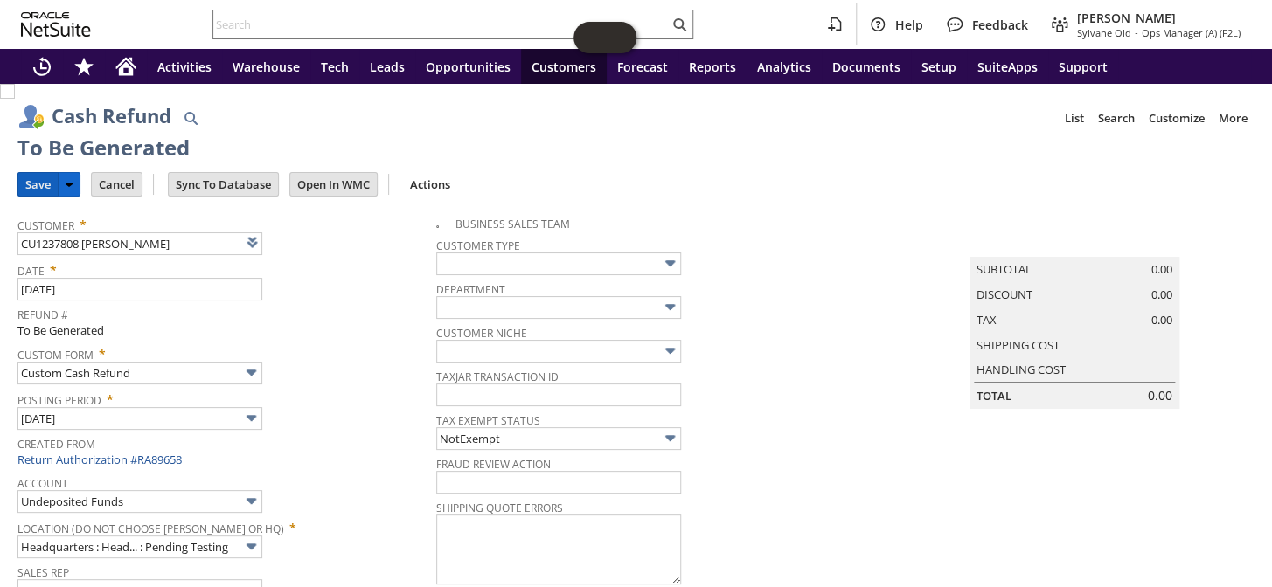
click at [33, 175] on input "Save" at bounding box center [37, 184] width 39 height 23
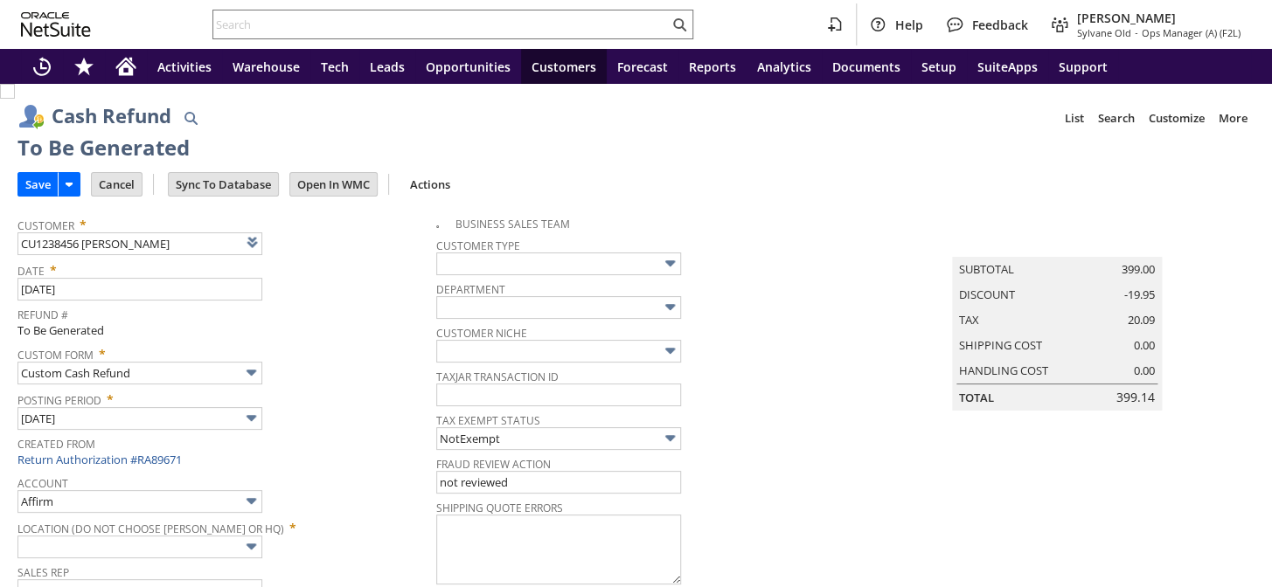
type input "Undeposited Funds"
type input "Headquarters : Head... : Pending Testing"
type input "MOBILE5"
type input "-5.0%"
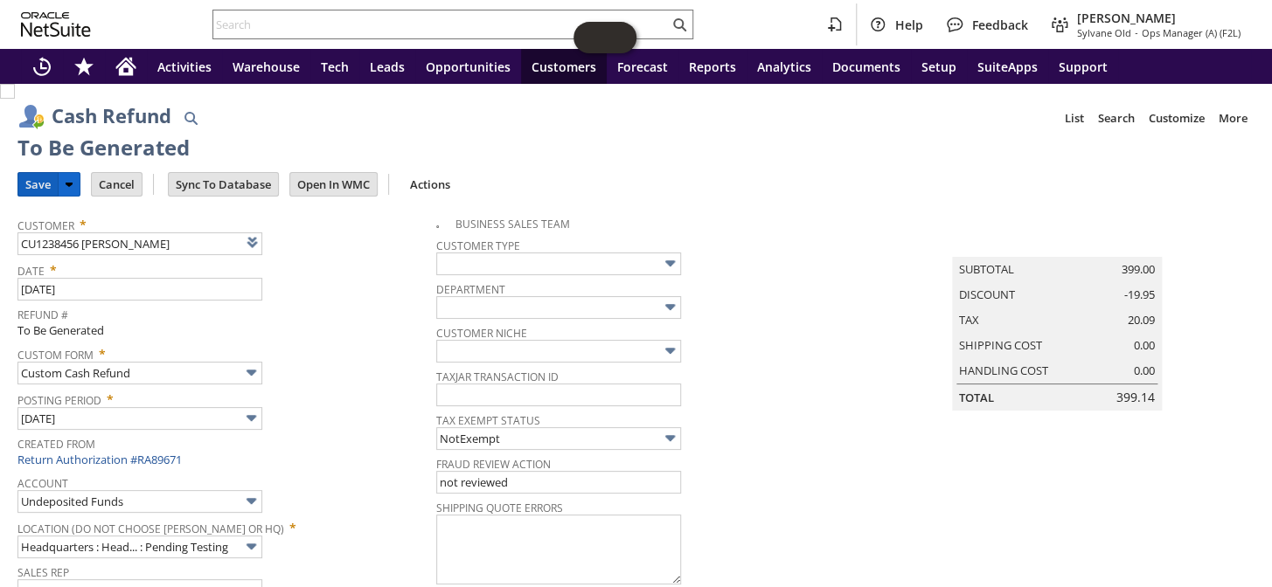
click at [34, 178] on input "Save" at bounding box center [37, 184] width 39 height 23
